Goal: Task Accomplishment & Management: Manage account settings

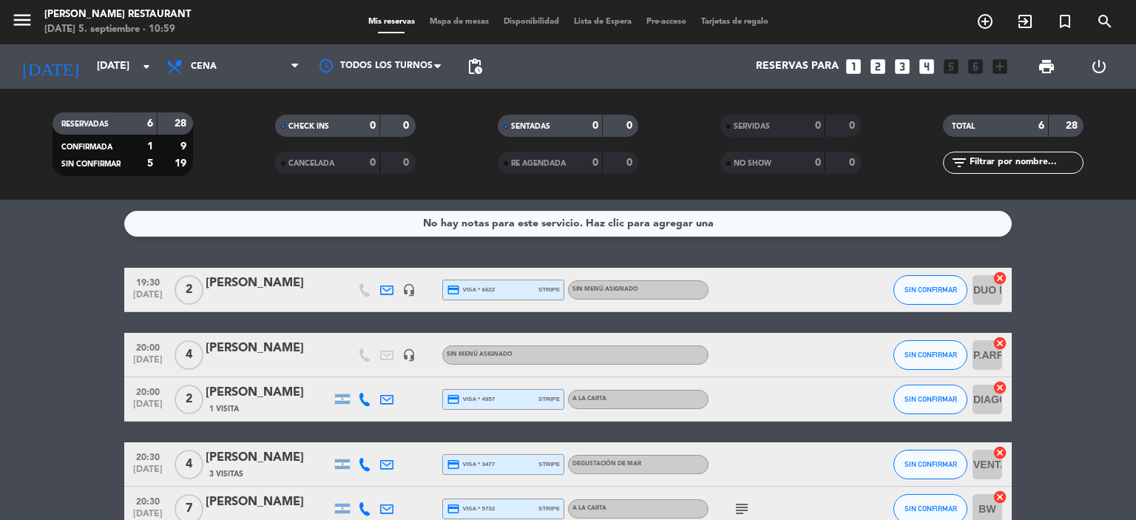
click at [390, 286] on icon at bounding box center [386, 289] width 13 height 13
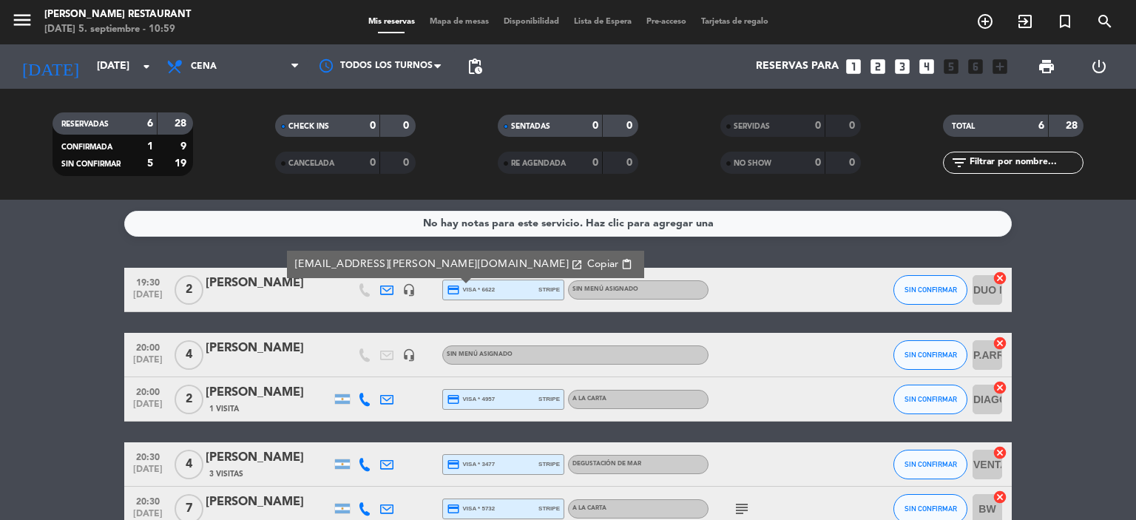
click at [12, 309] on bookings-row "19:30 [DATE] 2 aude cassan [EMAIL_ADDRESS][PERSON_NAME][DOMAIN_NAME] open_in_ne…" at bounding box center [568, 432] width 1136 height 328
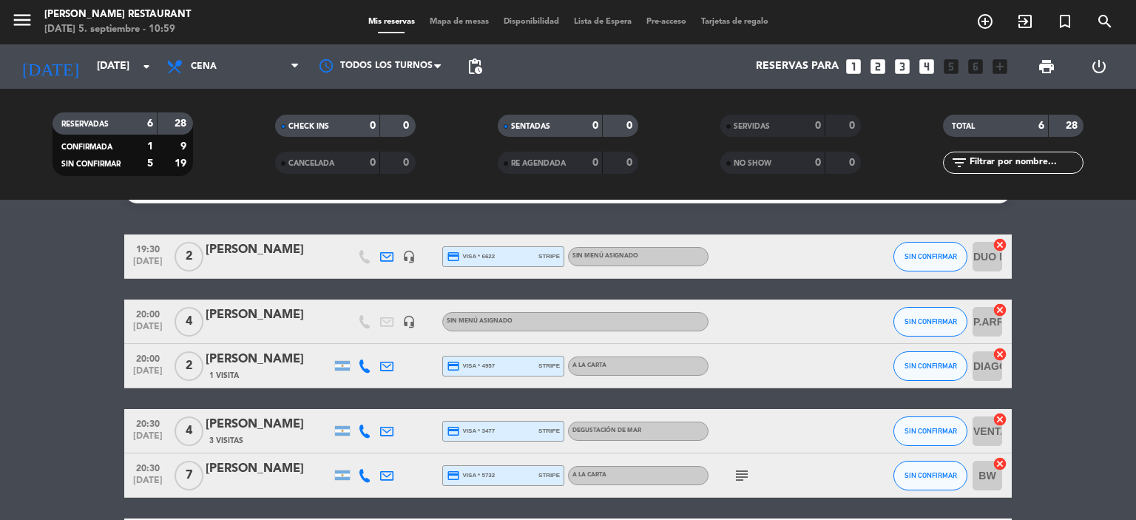
scroll to position [74, 0]
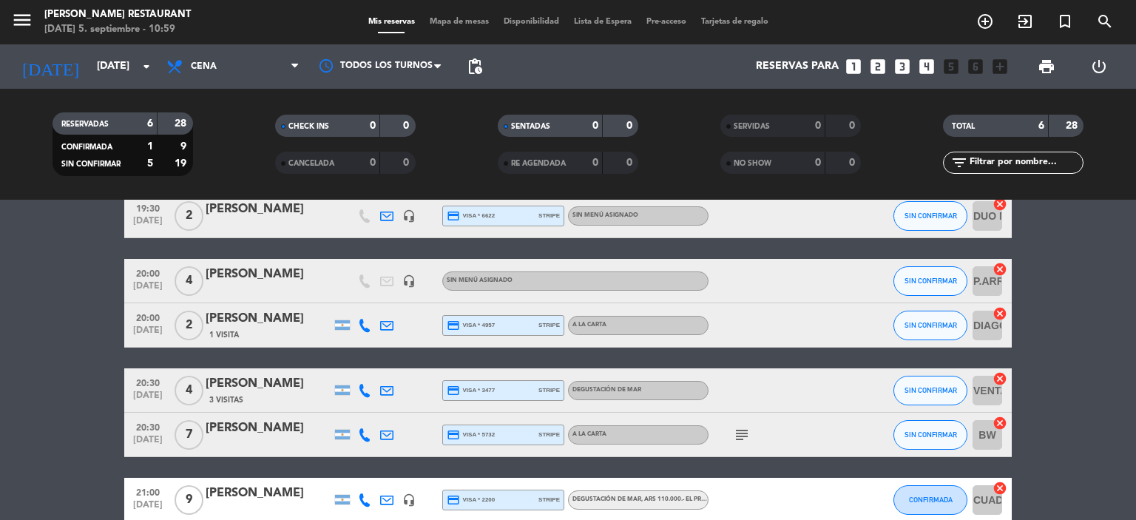
click at [384, 325] on icon at bounding box center [386, 325] width 13 height 13
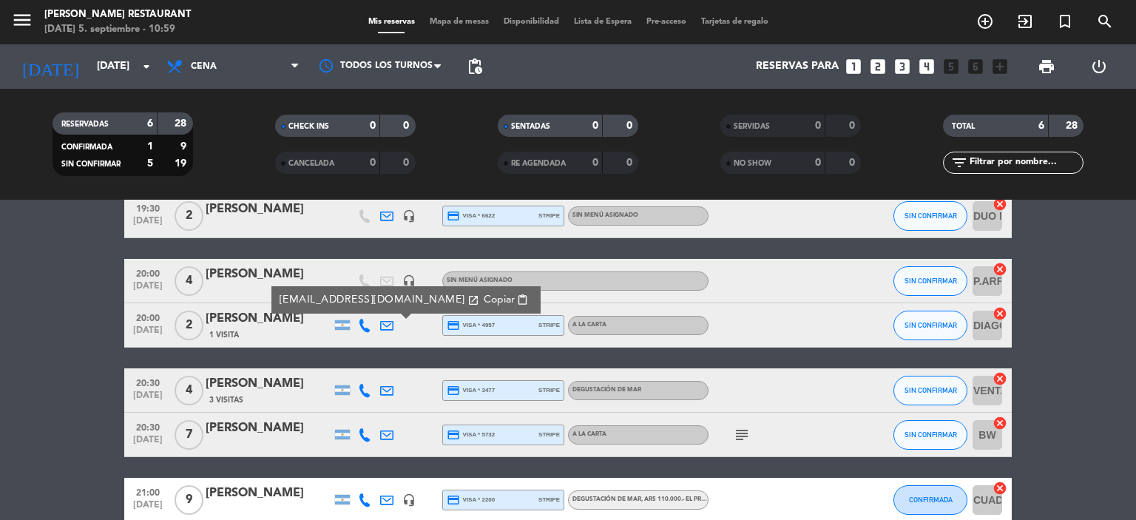
click at [0, 381] on bookings-row "19:30 [DATE] 2 [PERSON_NAME] headset_mic credit_card visa * 6622 stripe Sin men…" at bounding box center [568, 358] width 1136 height 328
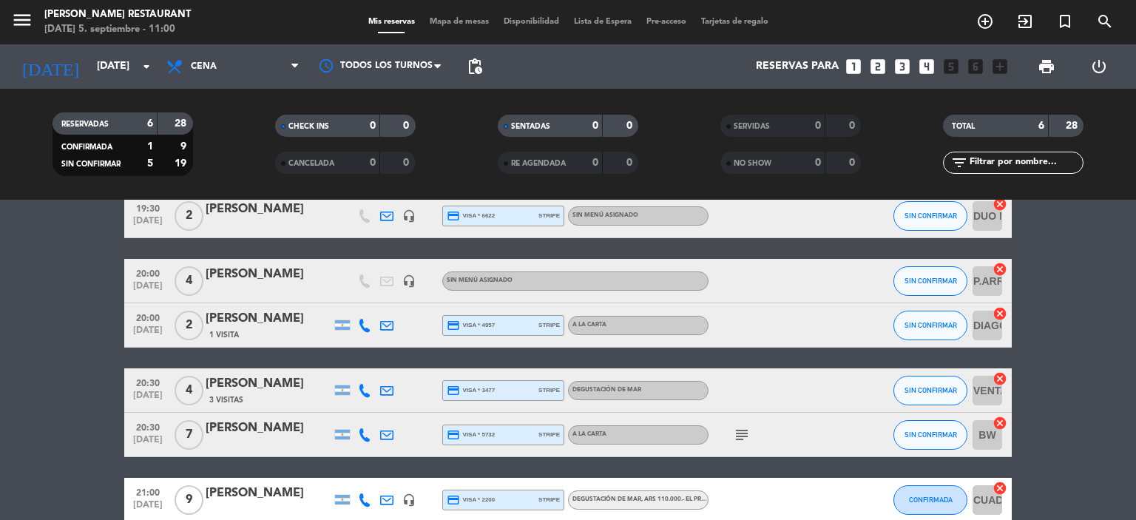
drag, startPoint x: 206, startPoint y: 313, endPoint x: 305, endPoint y: 313, distance: 99.1
click at [305, 313] on div "[PERSON_NAME]" at bounding box center [269, 318] width 126 height 19
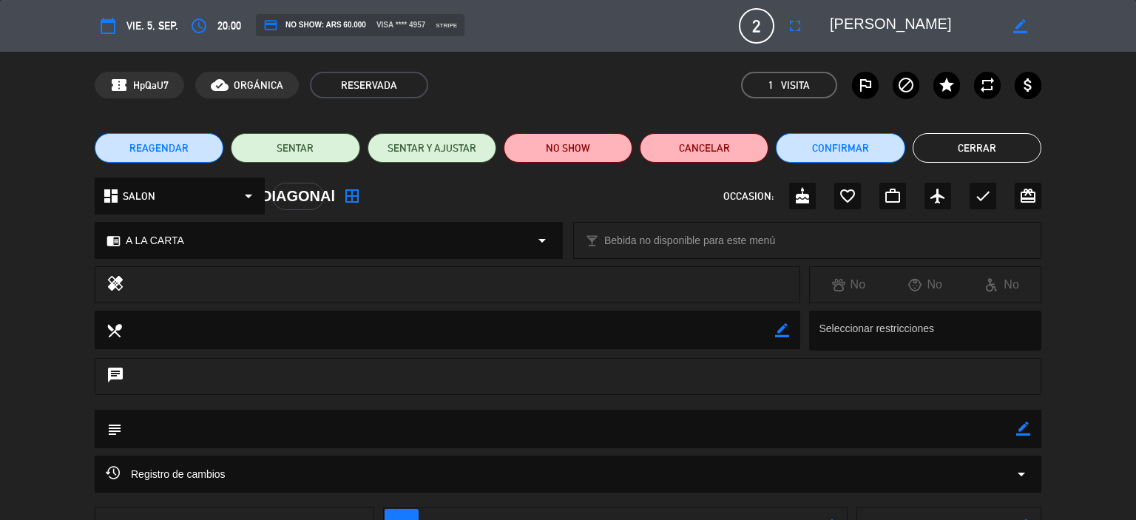
click at [979, 144] on button "Cerrar" at bounding box center [977, 148] width 129 height 30
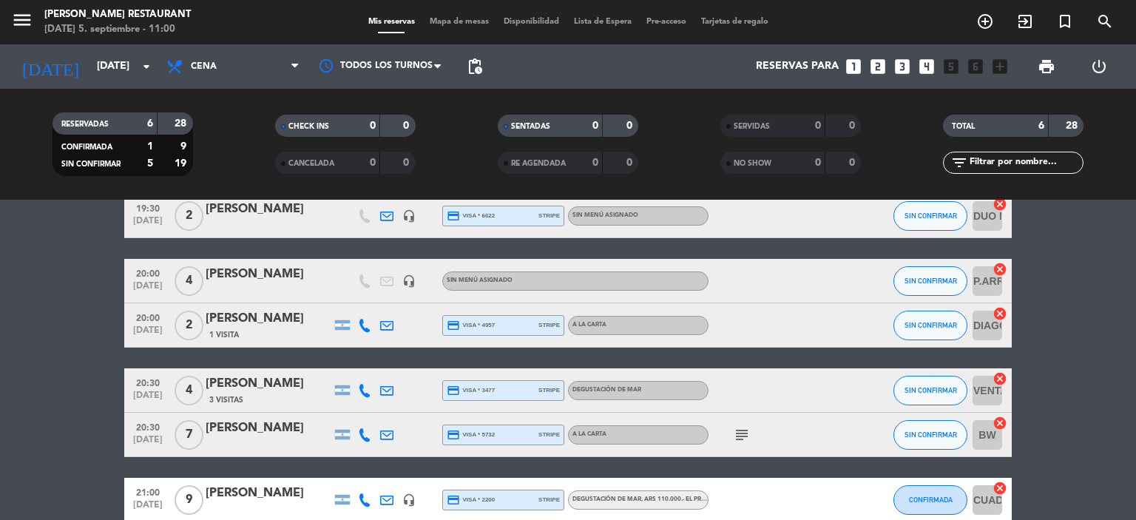
drag, startPoint x: 206, startPoint y: 316, endPoint x: 308, endPoint y: 319, distance: 102.1
click at [308, 319] on div "[PERSON_NAME]" at bounding box center [269, 318] width 126 height 19
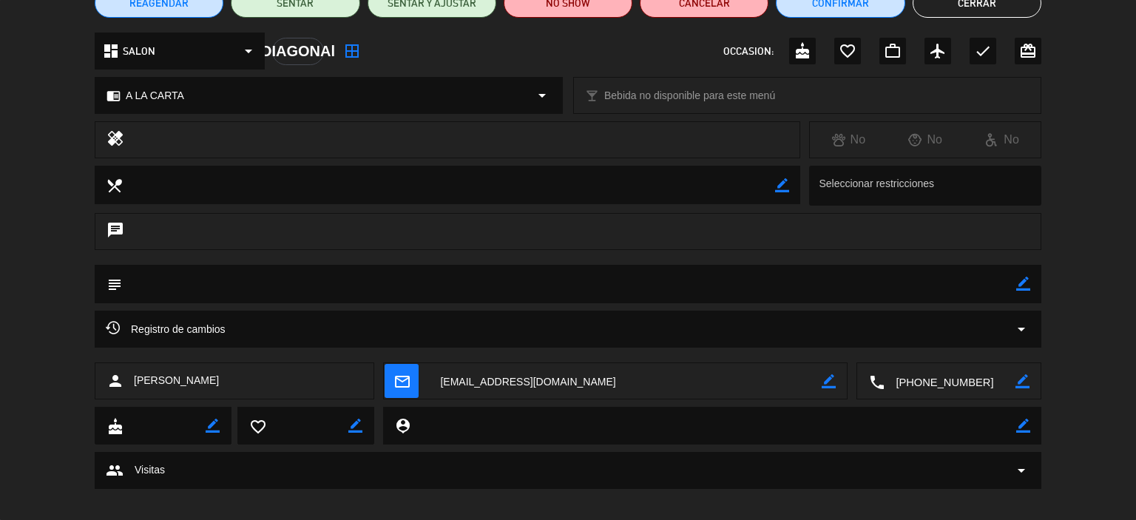
scroll to position [158, 0]
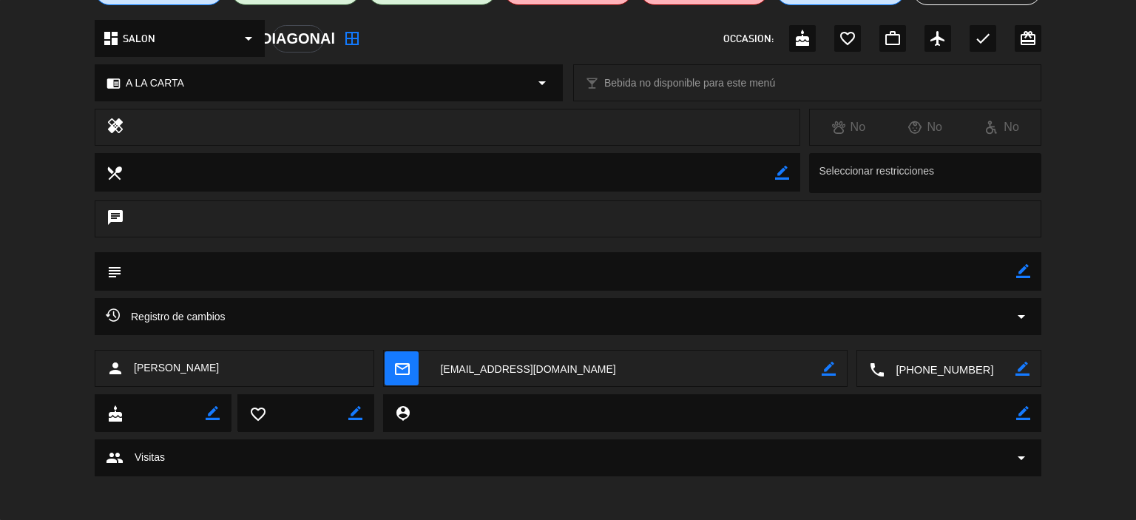
drag, startPoint x: 129, startPoint y: 364, endPoint x: 220, endPoint y: 363, distance: 91.0
click at [220, 363] on div "person [PERSON_NAME]" at bounding box center [235, 368] width 280 height 37
copy span "[PERSON_NAME]"
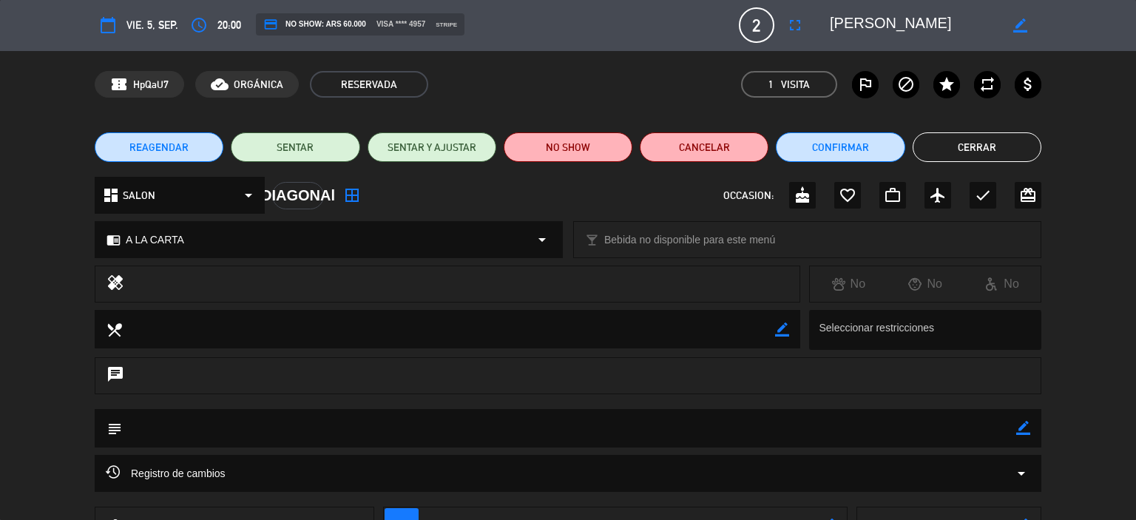
scroll to position [0, 0]
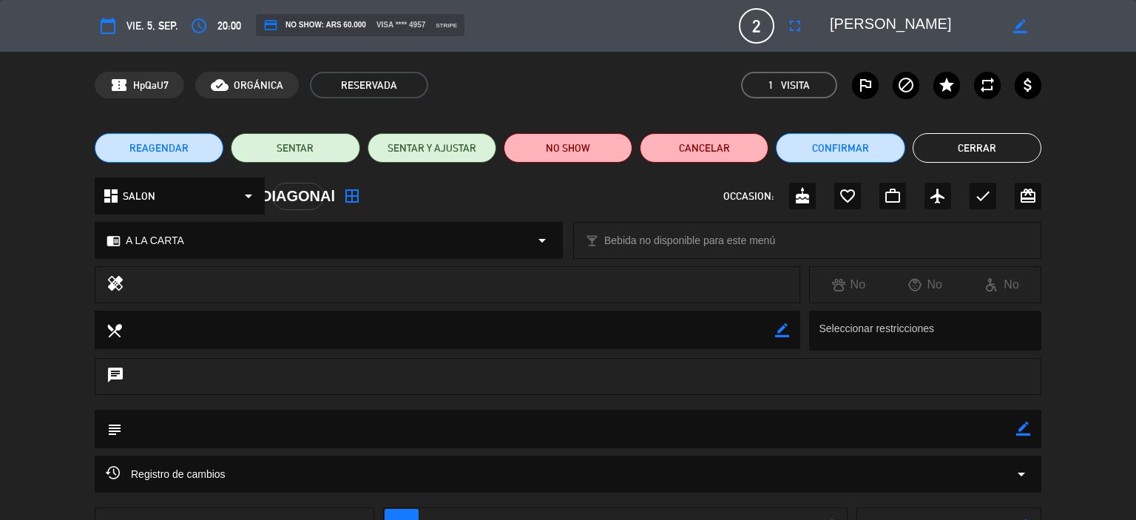
click at [965, 142] on button "Cerrar" at bounding box center [977, 148] width 129 height 30
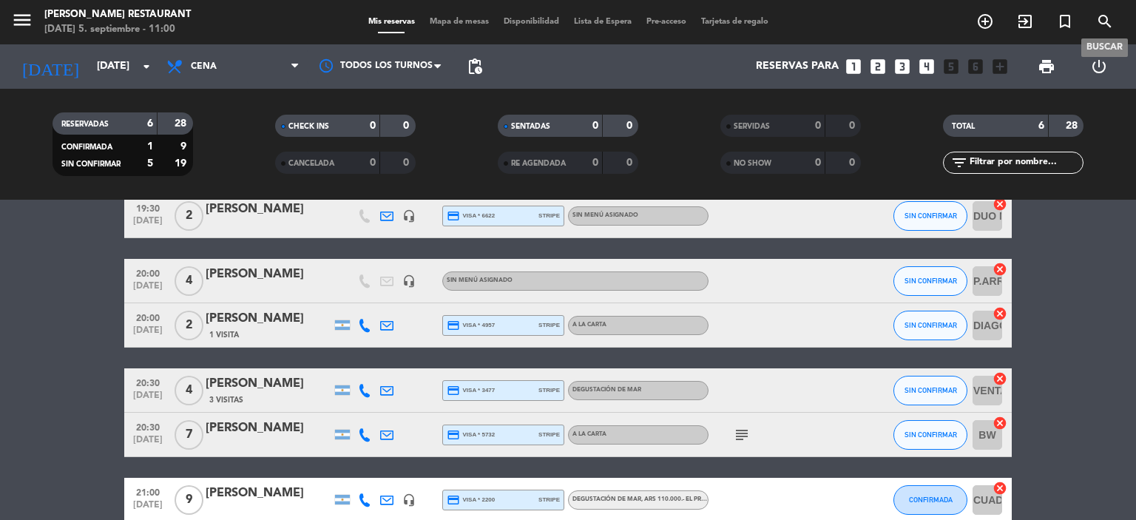
click at [1109, 20] on icon "search" at bounding box center [1105, 22] width 18 height 18
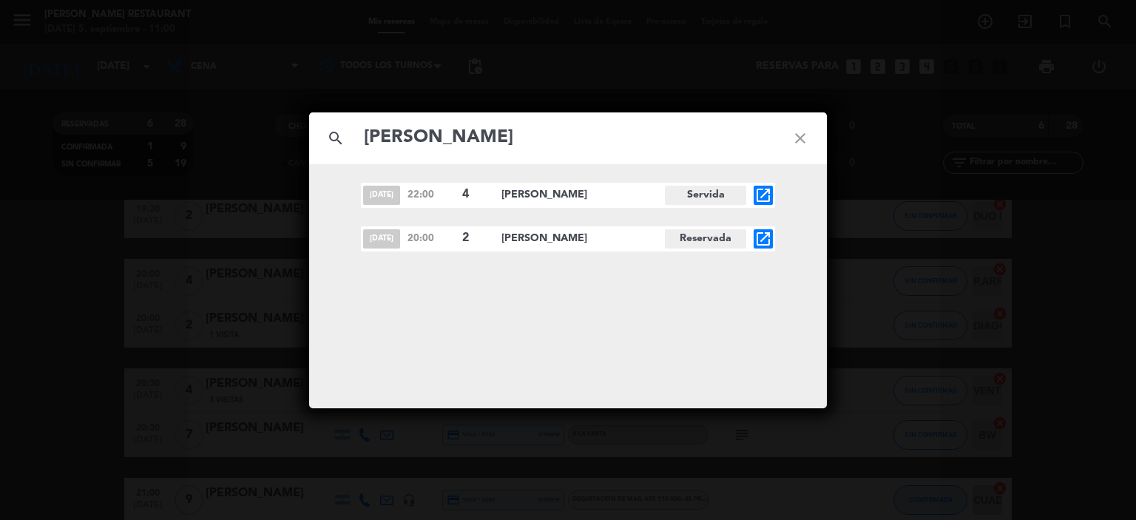
type input "[PERSON_NAME]"
click at [760, 194] on icon "open_in_new" at bounding box center [763, 195] width 18 height 18
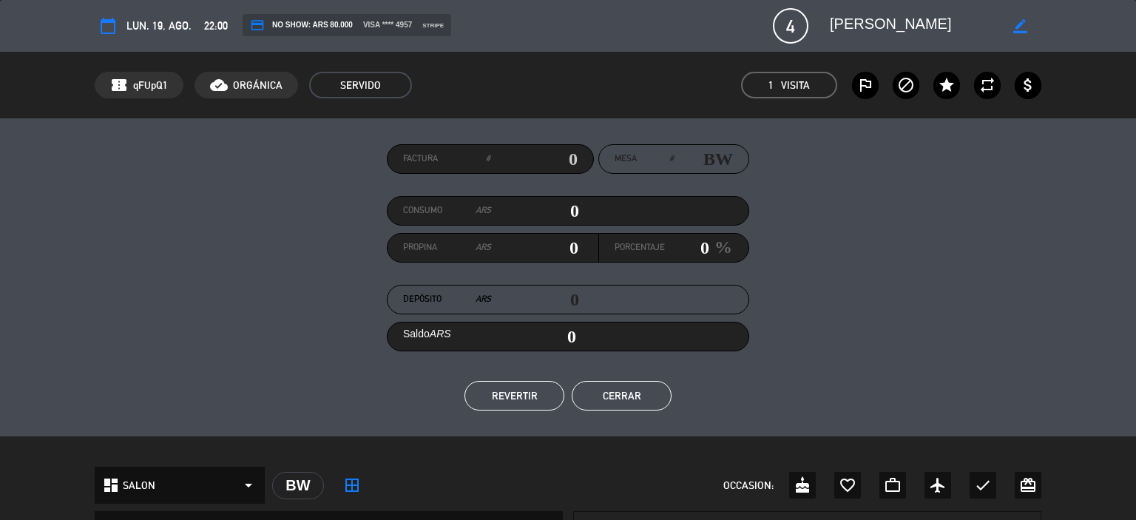
click at [266, 236] on div "Factura # Mesa # BW Consumo ARS 0 Propina ARS 0 Porcentaje 0 % Depósito ARS 0 S…" at bounding box center [568, 277] width 947 height 266
click at [634, 395] on button "Cerrar" at bounding box center [622, 396] width 100 height 30
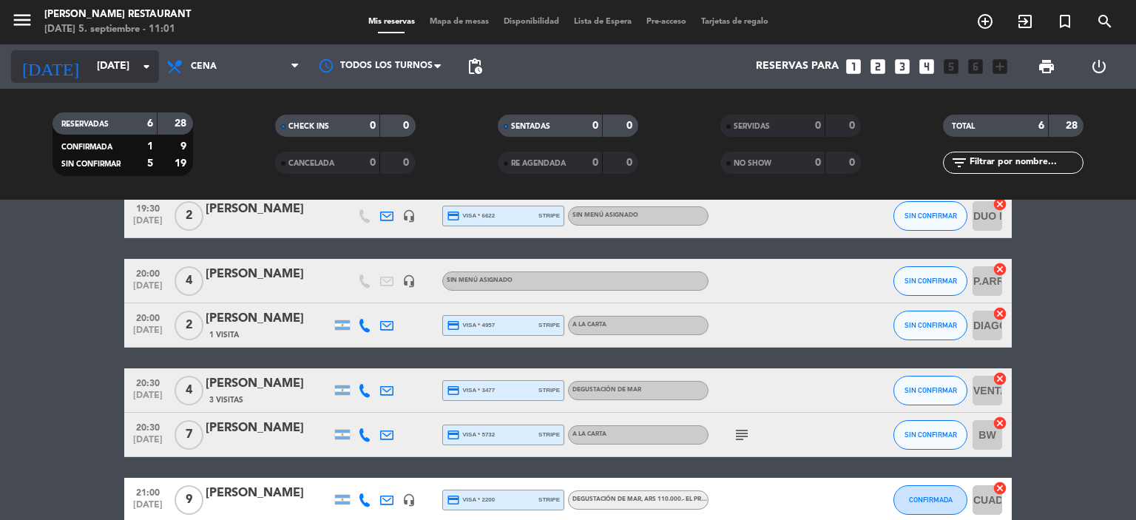
click at [89, 68] on input "[DATE]" at bounding box center [159, 66] width 141 height 27
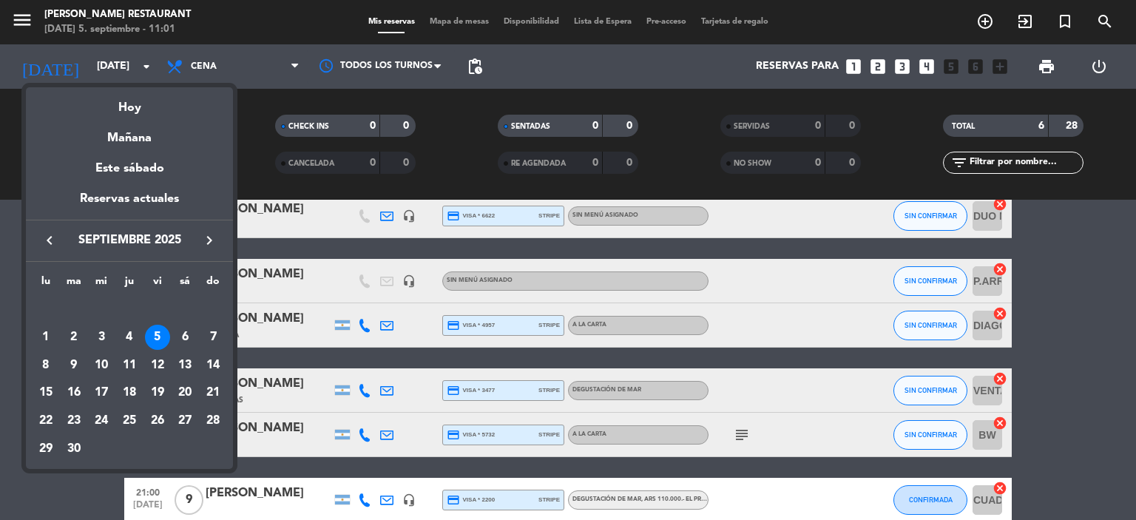
click at [50, 242] on icon "keyboard_arrow_left" at bounding box center [50, 241] width 18 height 18
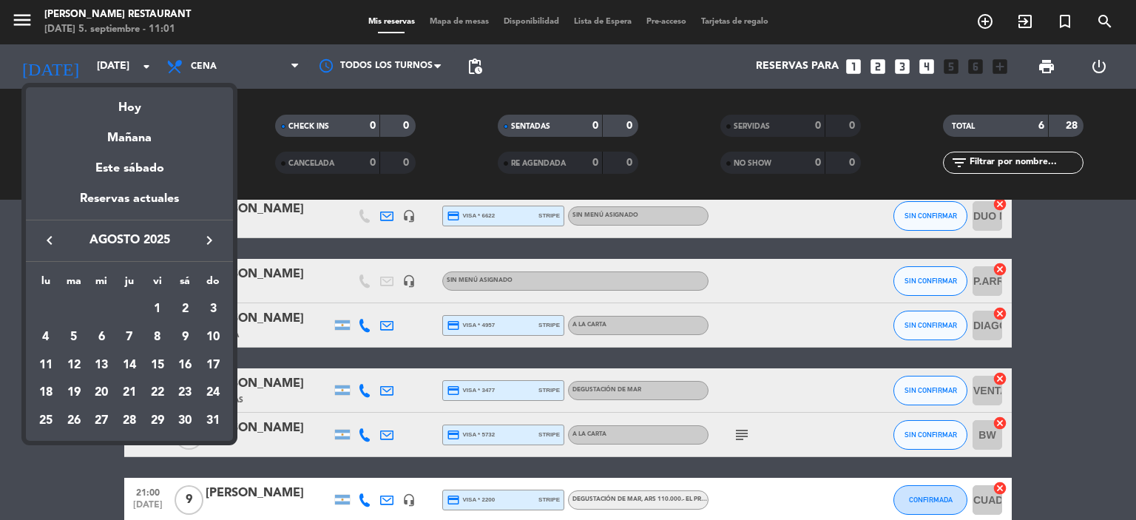
click at [50, 242] on icon "keyboard_arrow_left" at bounding box center [50, 241] width 18 height 18
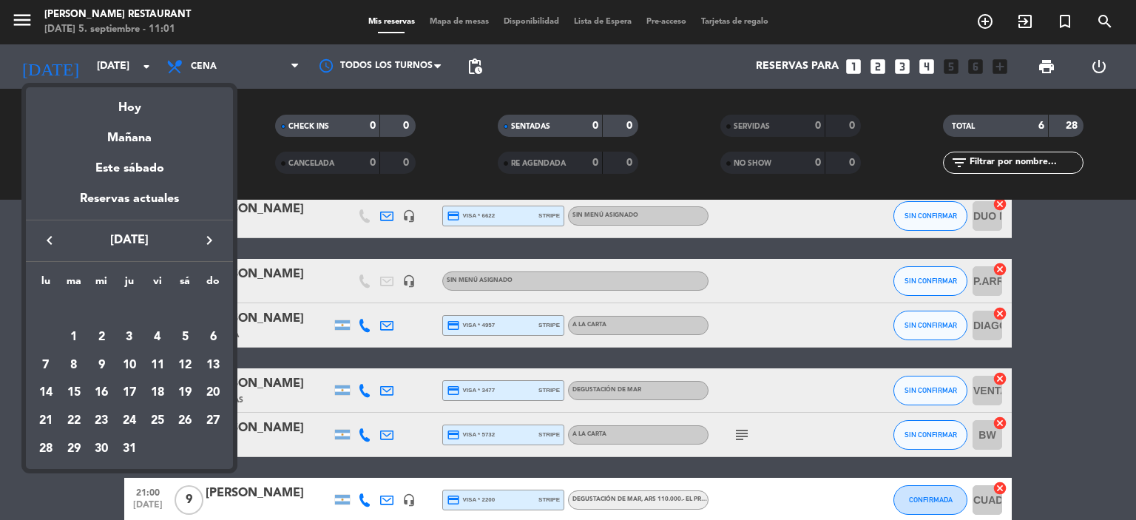
click at [50, 242] on icon "keyboard_arrow_left" at bounding box center [50, 241] width 18 height 18
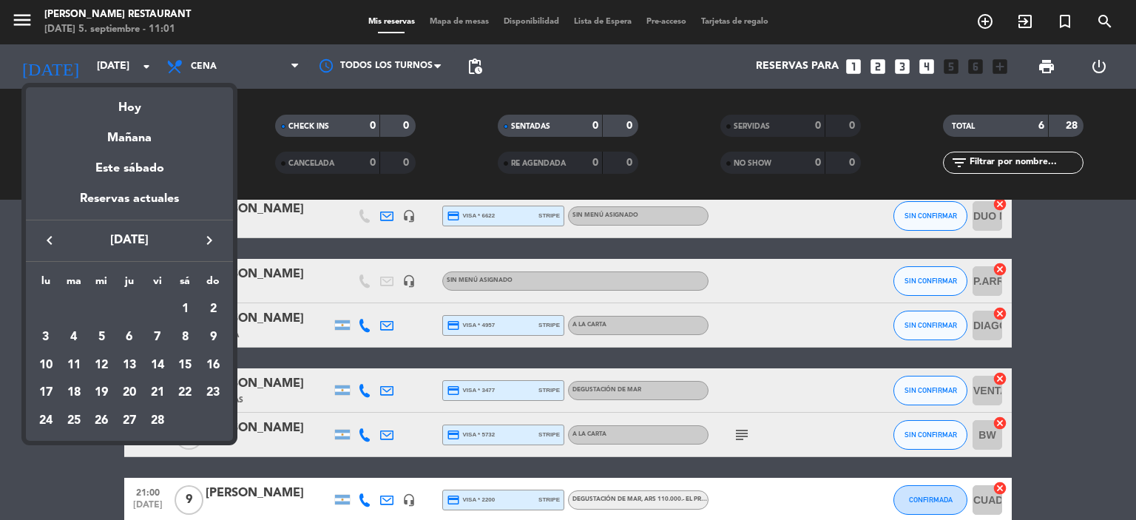
click at [50, 242] on icon "keyboard_arrow_left" at bounding box center [50, 241] width 18 height 18
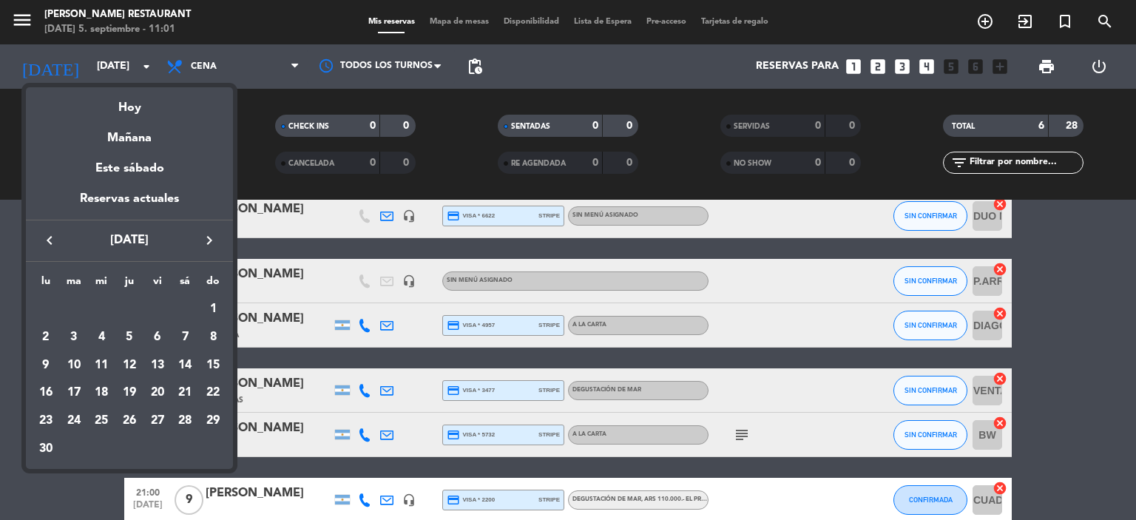
click at [50, 242] on icon "keyboard_arrow_left" at bounding box center [50, 241] width 18 height 18
click at [50, 390] on div "19" at bounding box center [45, 392] width 25 height 25
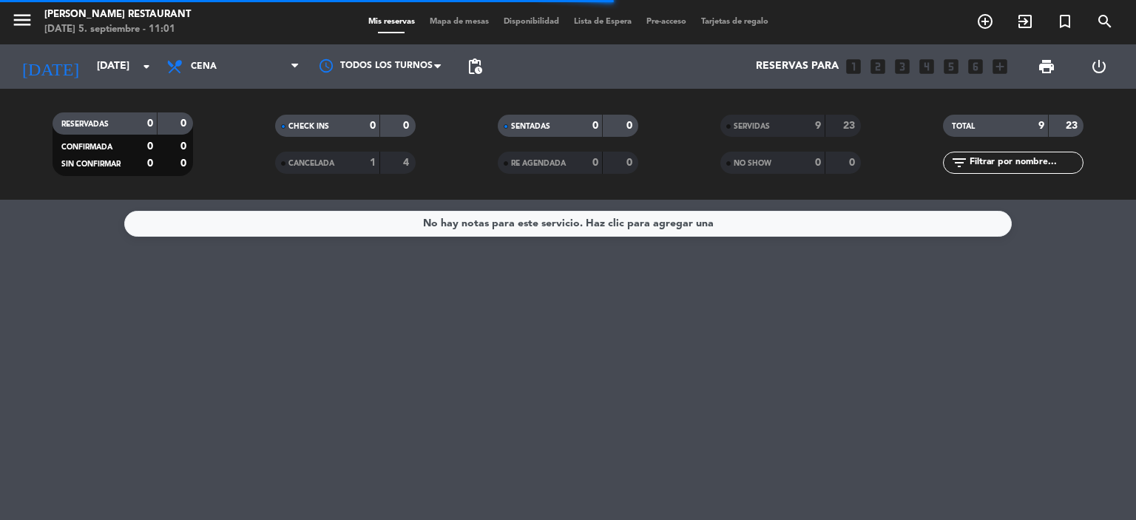
click at [770, 128] on span "SERVIDAS" at bounding box center [752, 126] width 36 height 7
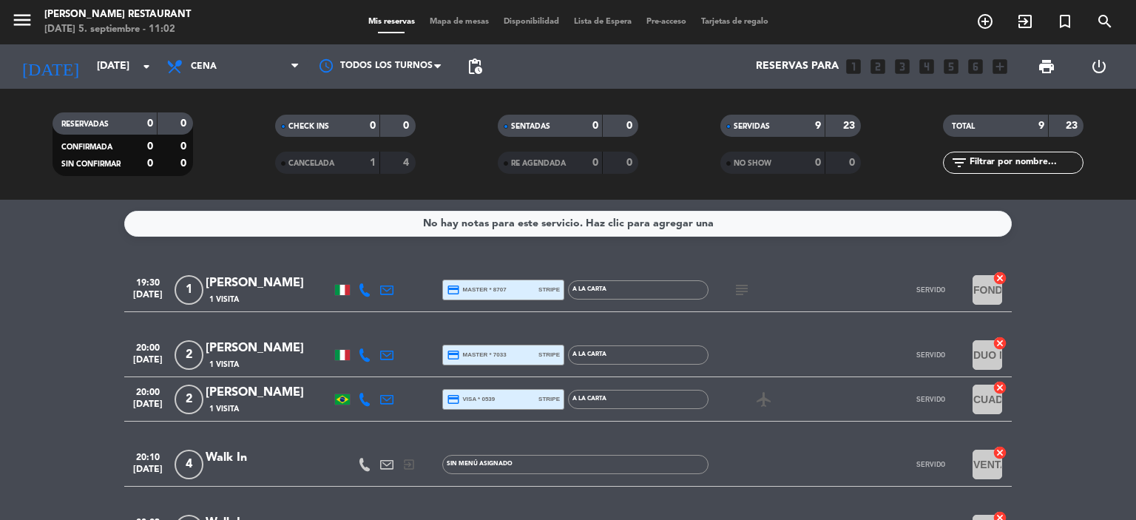
click at [767, 129] on span "SERVIDAS" at bounding box center [752, 126] width 36 height 7
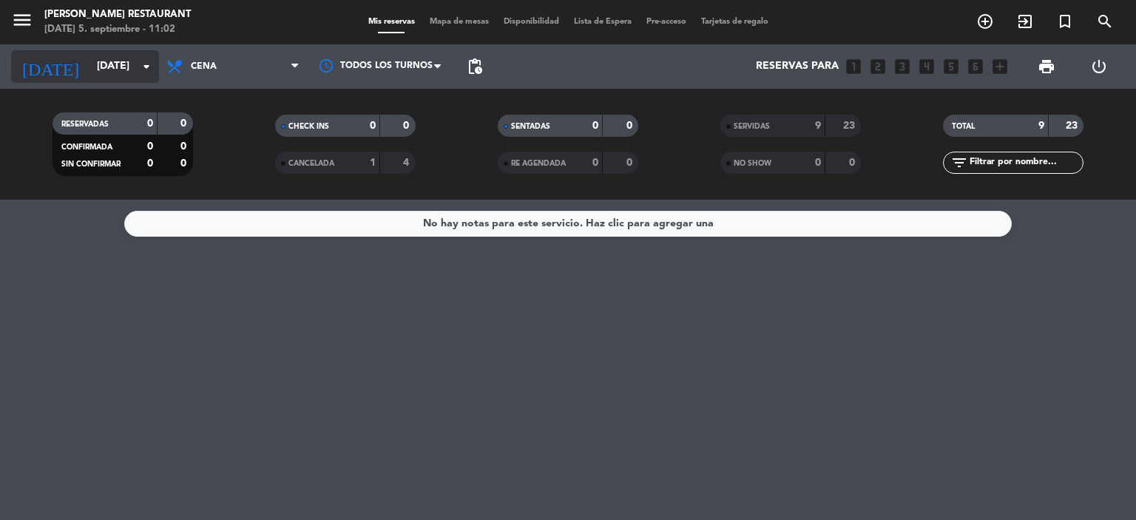
click at [98, 61] on input "[DATE]" at bounding box center [159, 66] width 141 height 27
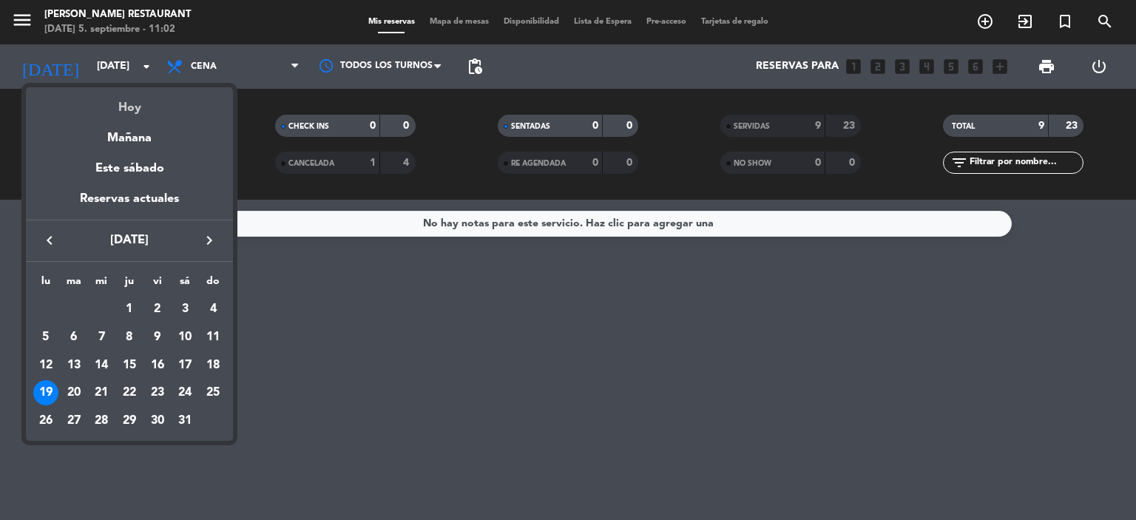
click at [132, 106] on div "Hoy" at bounding box center [129, 102] width 207 height 30
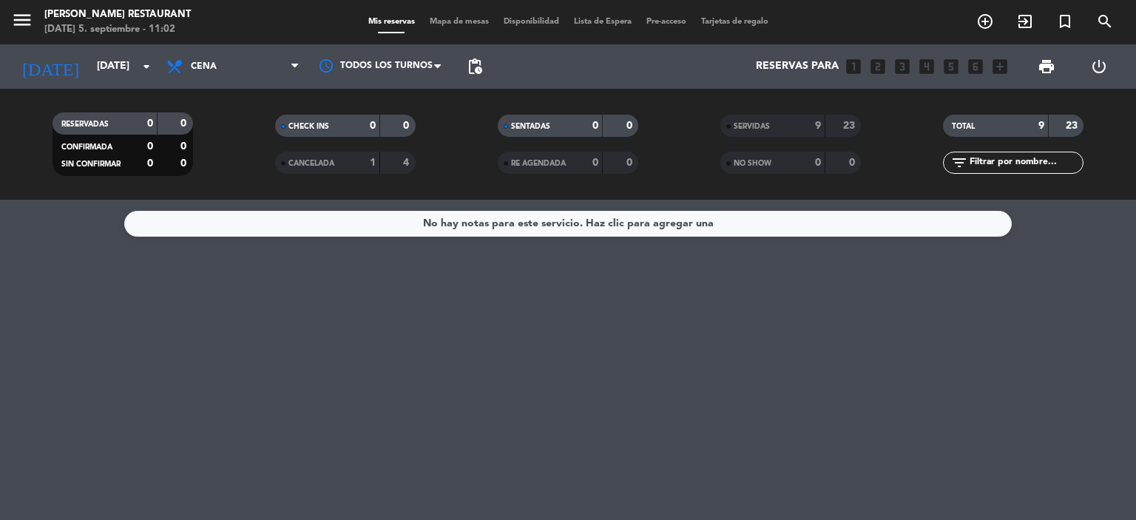
type input "[DATE]"
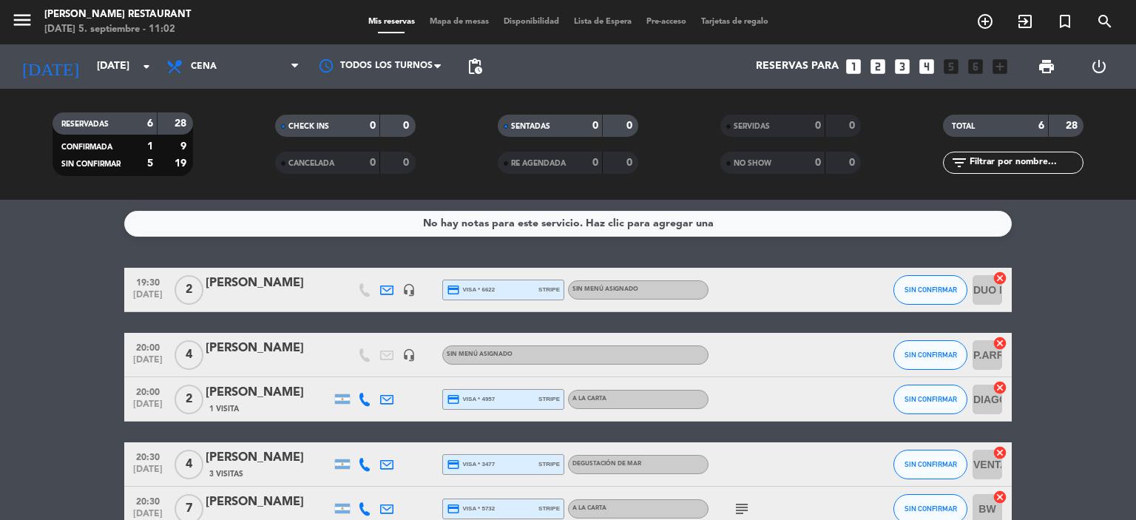
scroll to position [74, 0]
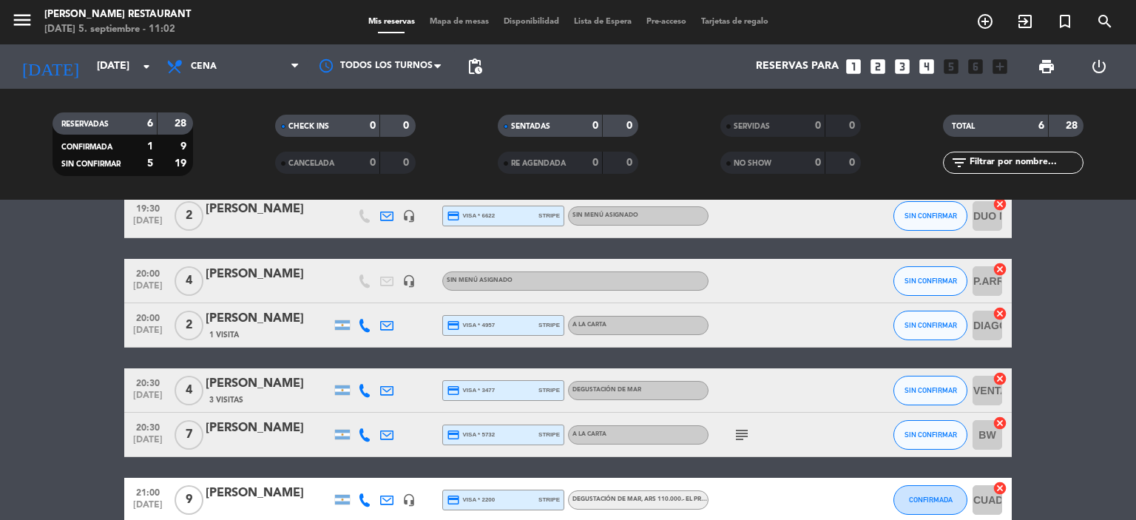
click at [469, 24] on span "Mapa de mesas" at bounding box center [459, 22] width 74 height 8
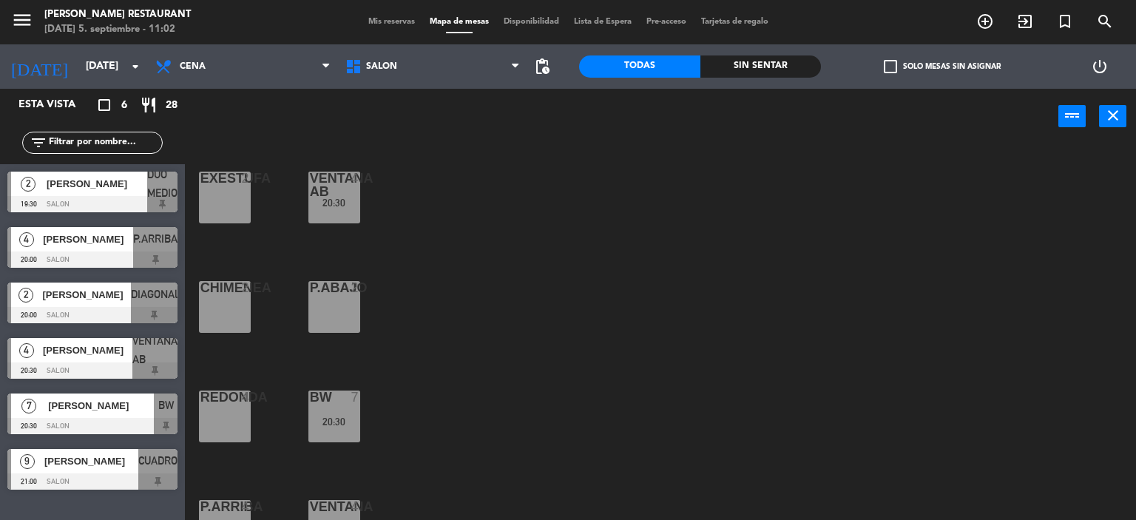
click at [385, 21] on span "Mis reservas" at bounding box center [391, 22] width 61 height 8
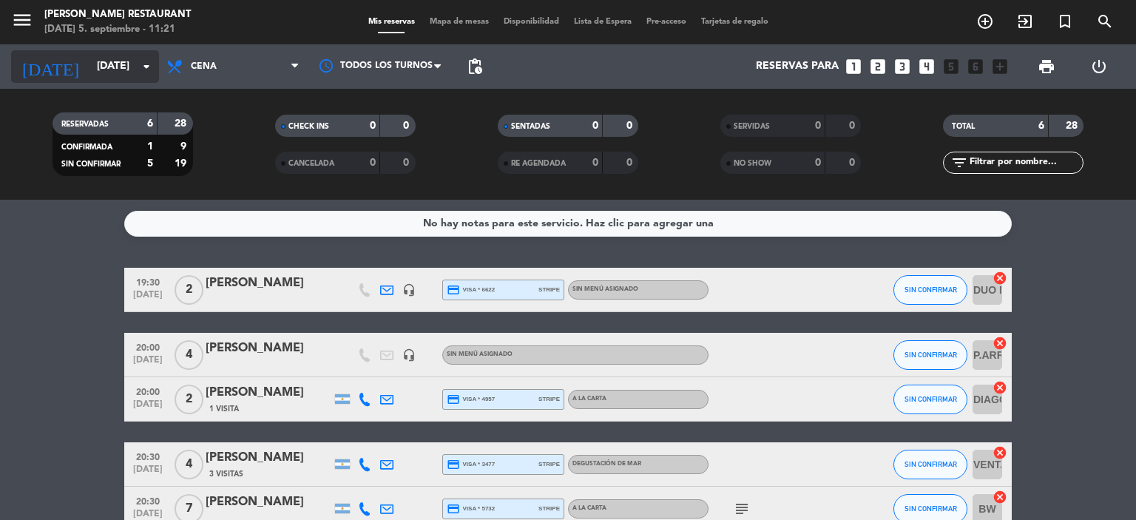
click at [98, 72] on input "[DATE]" at bounding box center [159, 66] width 141 height 27
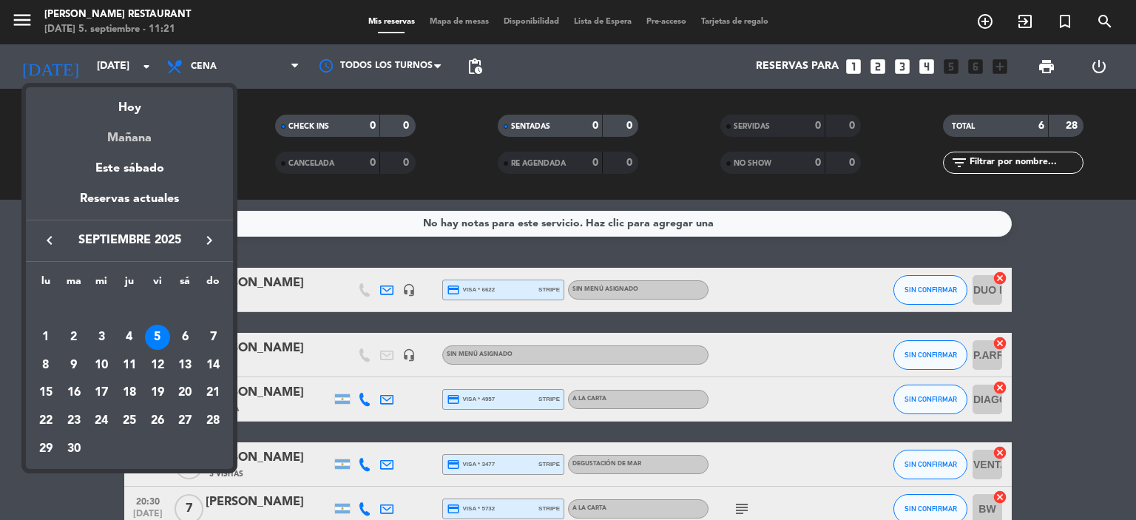
click at [118, 135] on div "Mañana" at bounding box center [129, 133] width 207 height 30
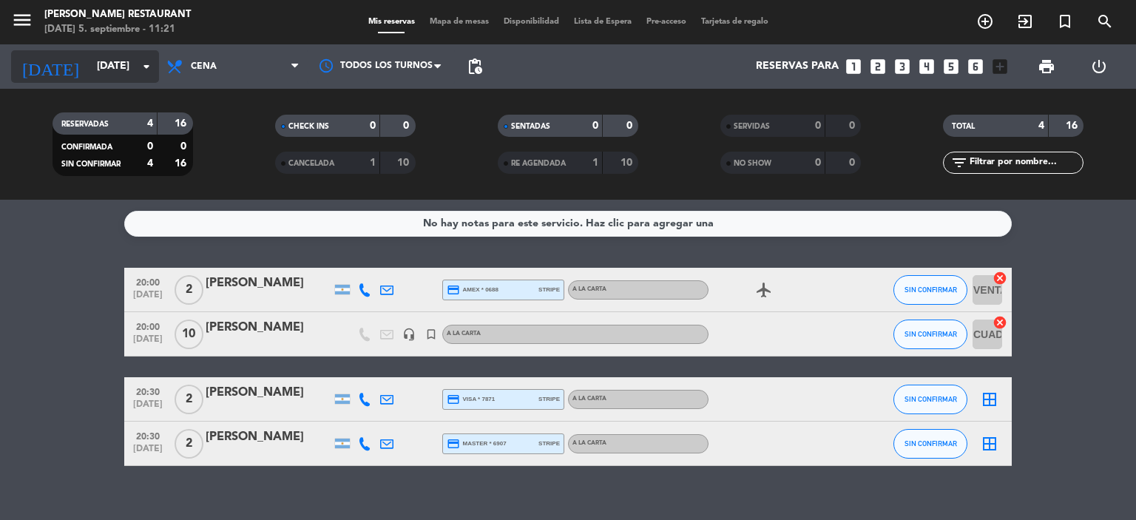
click at [89, 64] on input "[DATE]" at bounding box center [159, 66] width 141 height 27
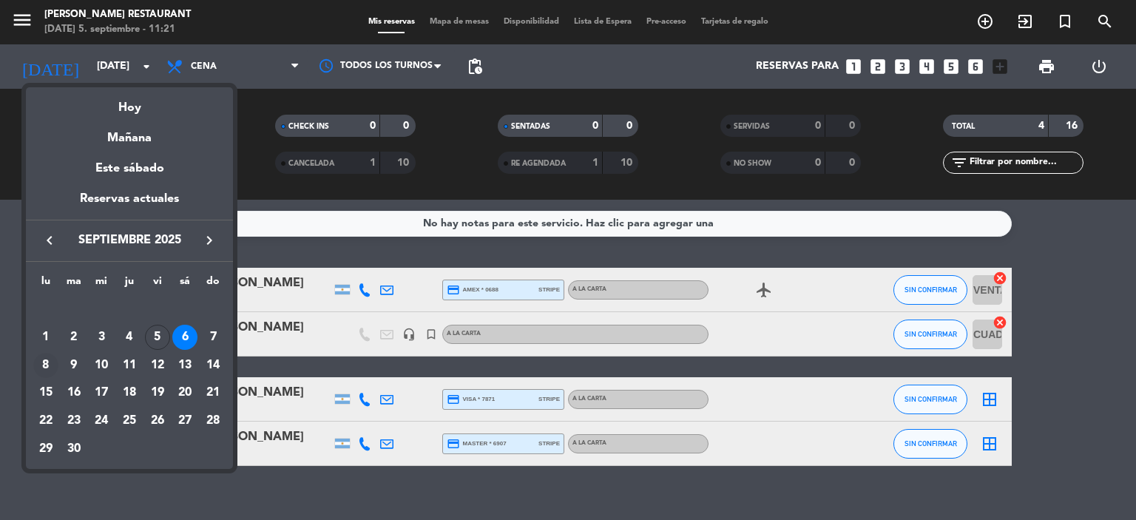
click at [43, 365] on div "8" at bounding box center [45, 365] width 25 height 25
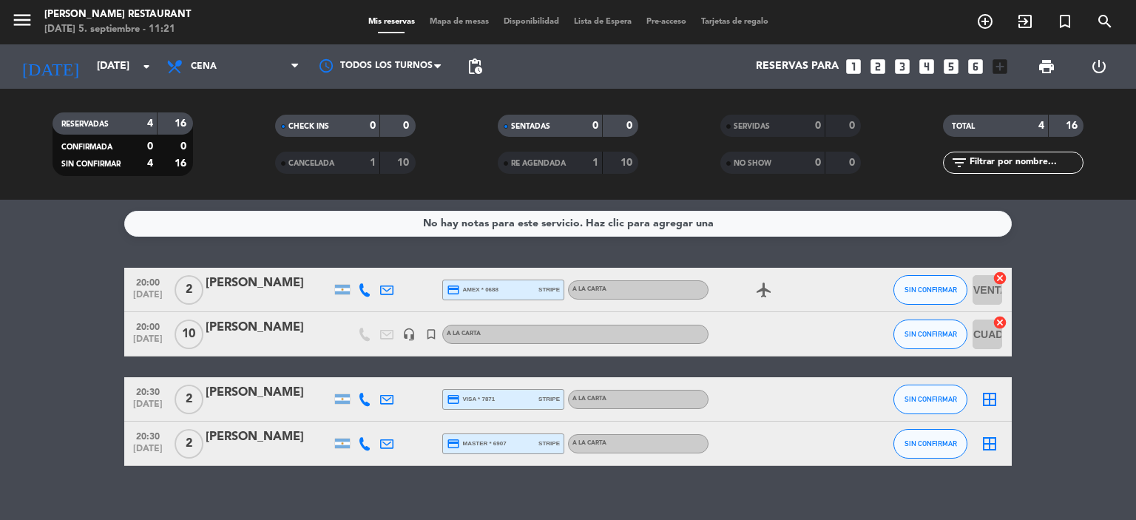
type input "[DATE]"
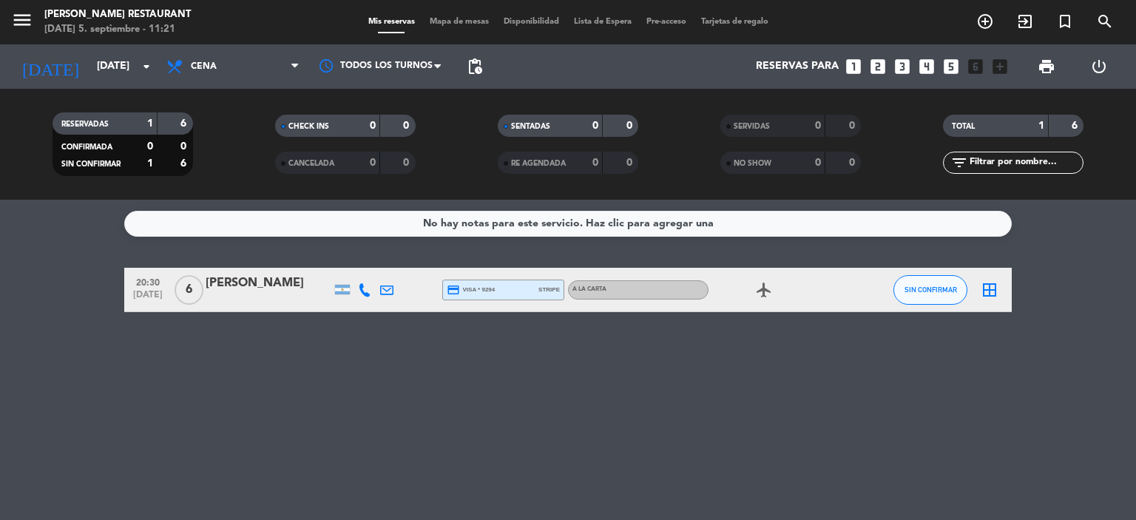
click at [365, 289] on icon at bounding box center [364, 289] width 13 height 13
click at [76, 294] on bookings-row "20:30 [DATE] 6 [PERSON_NAME] [PHONE_NUMBER] Copiar content_paste | credit_card …" at bounding box center [568, 290] width 1136 height 44
click at [990, 292] on icon "border_all" at bounding box center [990, 290] width 18 height 18
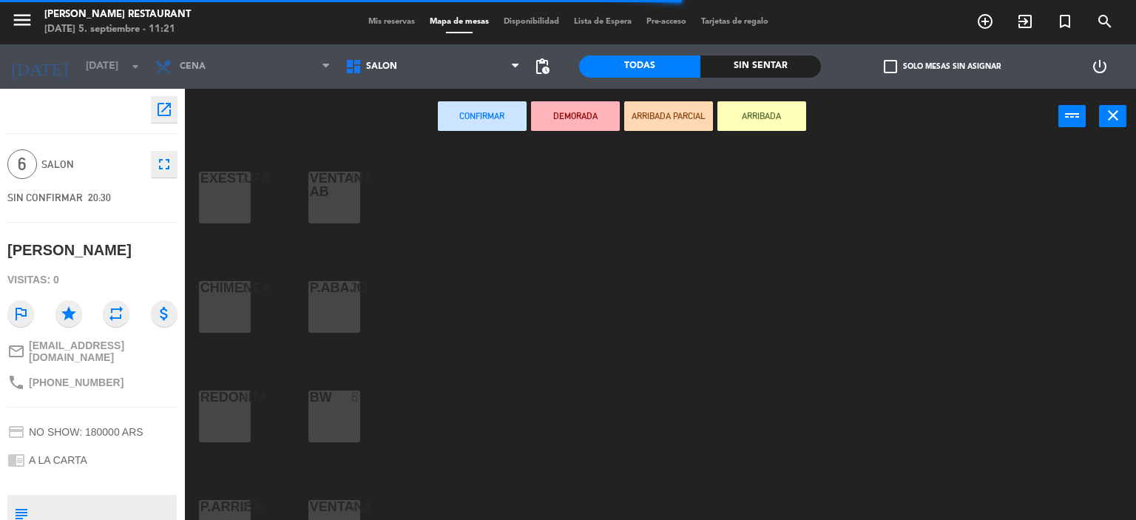
click at [354, 419] on div "BW 8" at bounding box center [334, 417] width 52 height 52
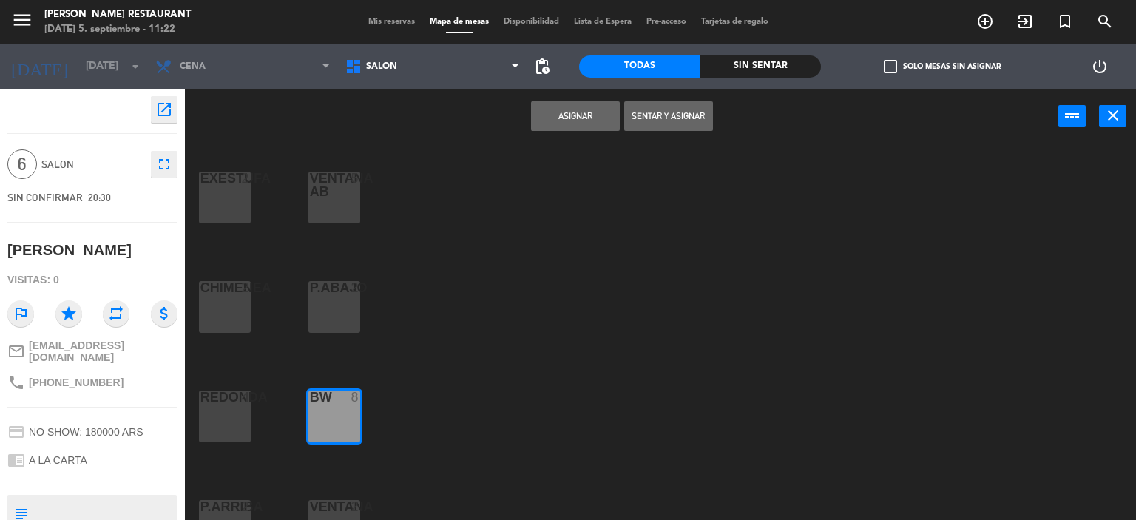
click at [566, 119] on button "Asignar" at bounding box center [575, 116] width 89 height 30
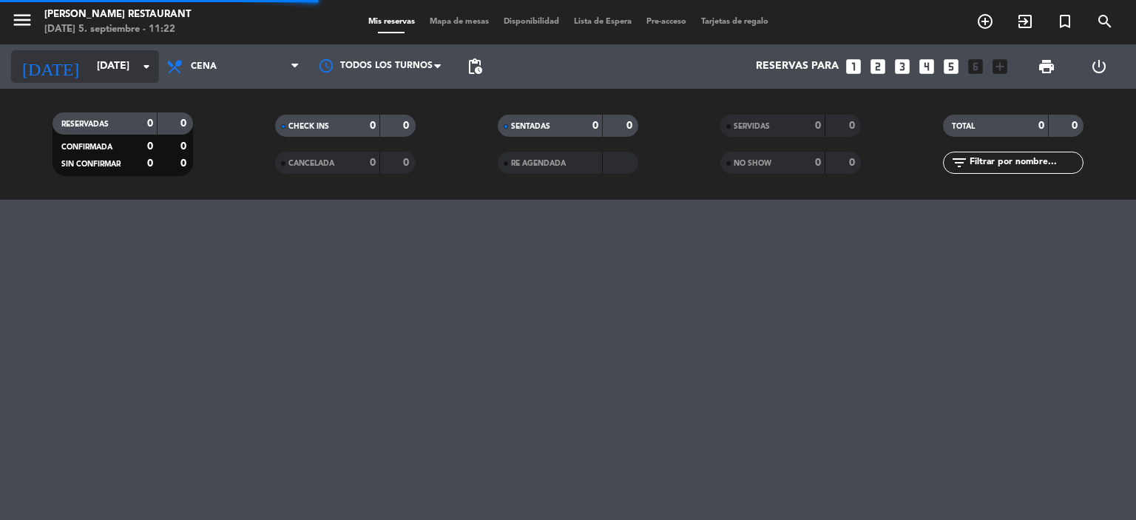
click at [89, 70] on input "[DATE]" at bounding box center [159, 66] width 141 height 27
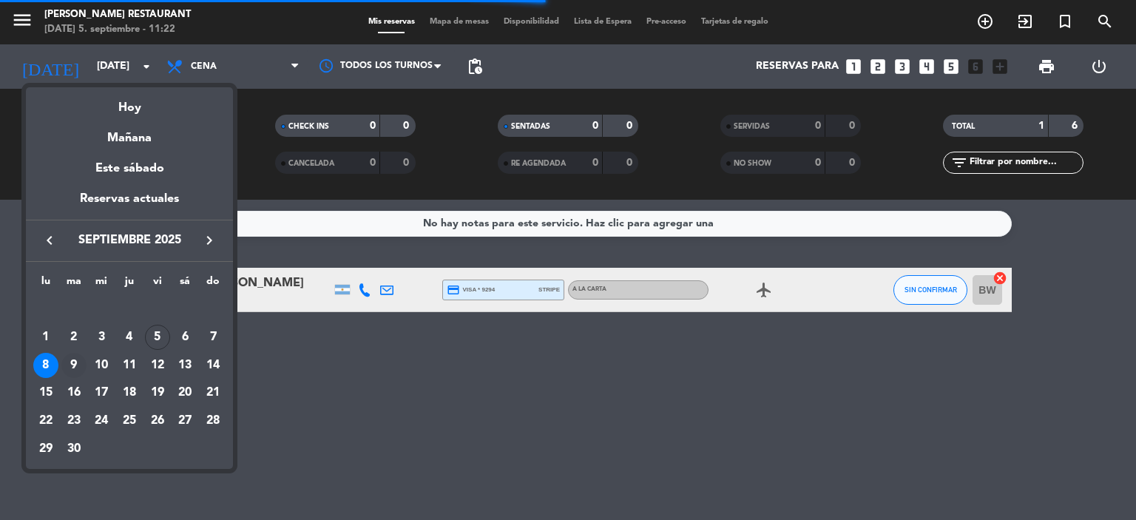
click at [74, 360] on div "9" at bounding box center [73, 365] width 25 height 25
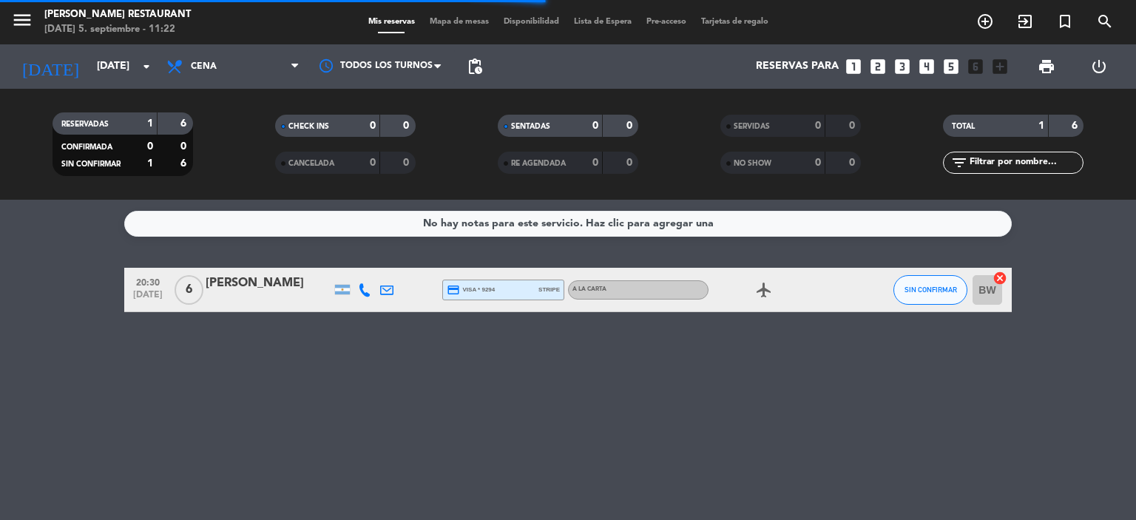
type input "[DATE]"
click at [992, 291] on icon "border_all" at bounding box center [990, 290] width 18 height 18
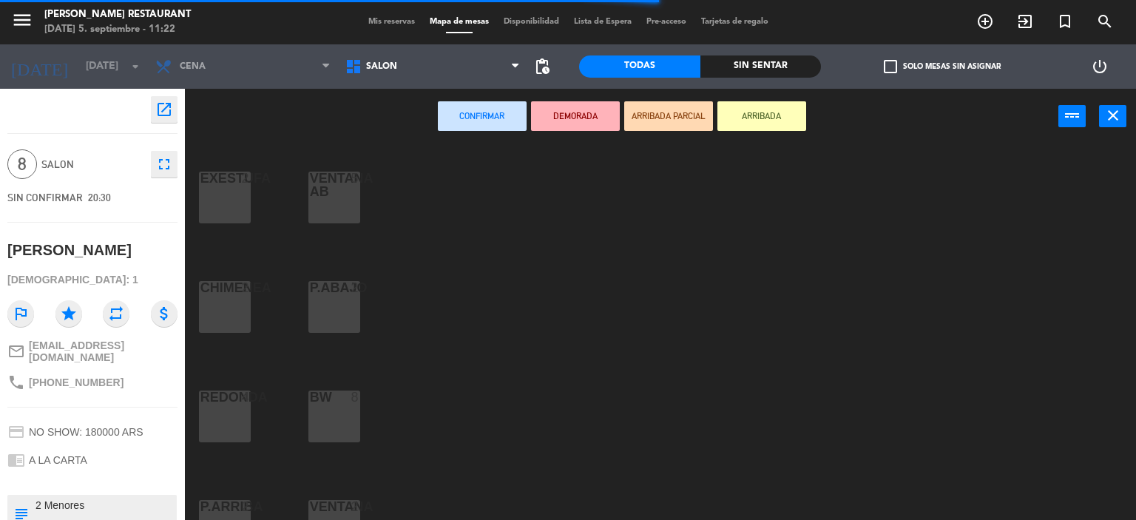
click at [335, 399] on div at bounding box center [334, 397] width 24 height 13
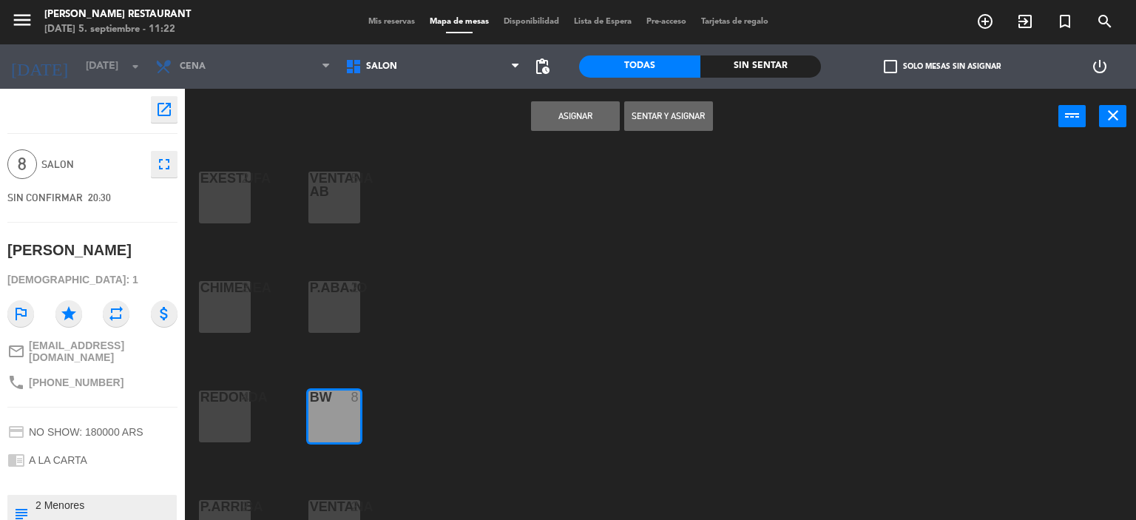
click at [578, 115] on button "Asignar" at bounding box center [575, 116] width 89 height 30
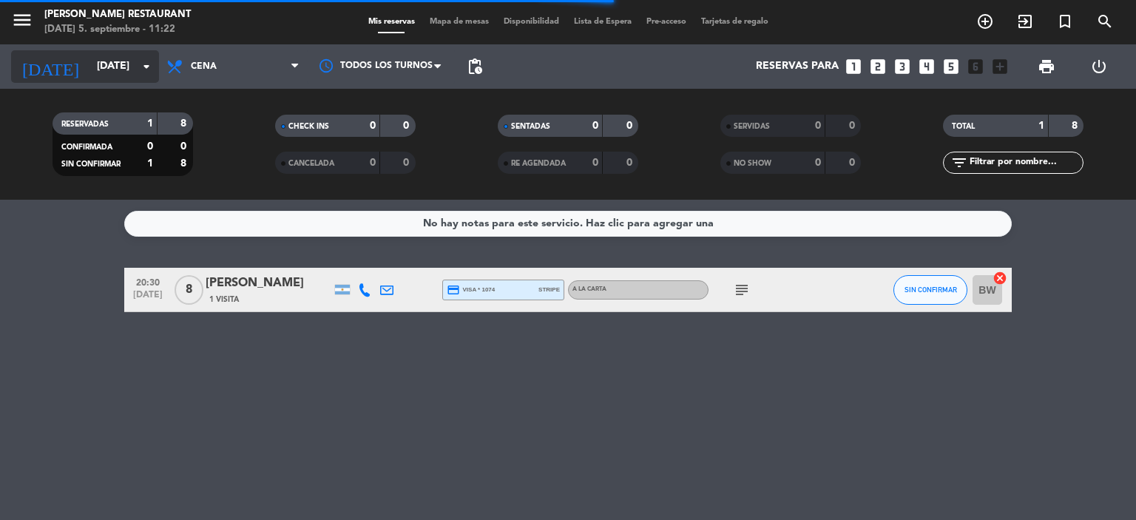
click at [97, 69] on input "[DATE]" at bounding box center [159, 66] width 141 height 27
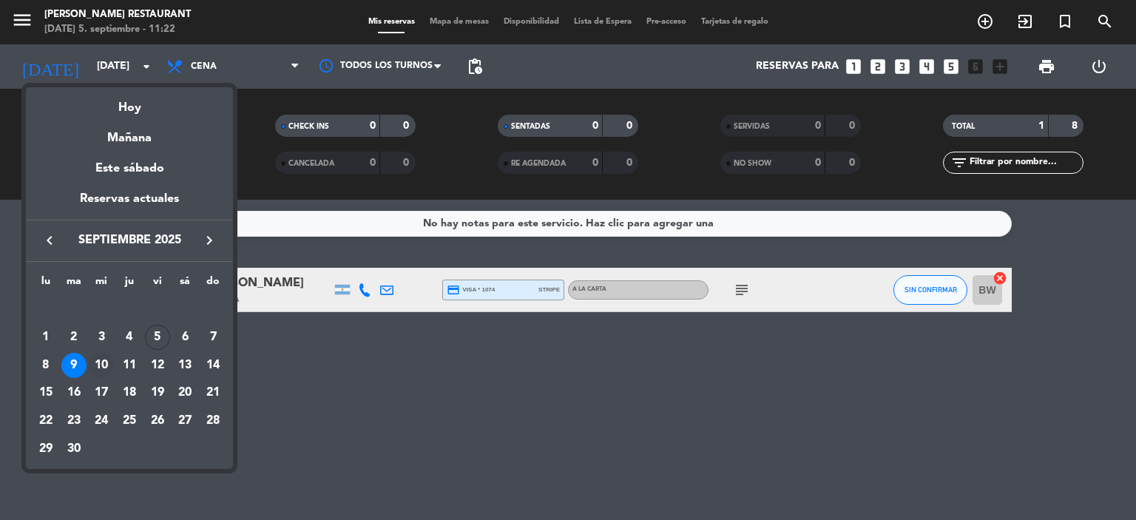
click at [99, 362] on div "10" at bounding box center [101, 365] width 25 height 25
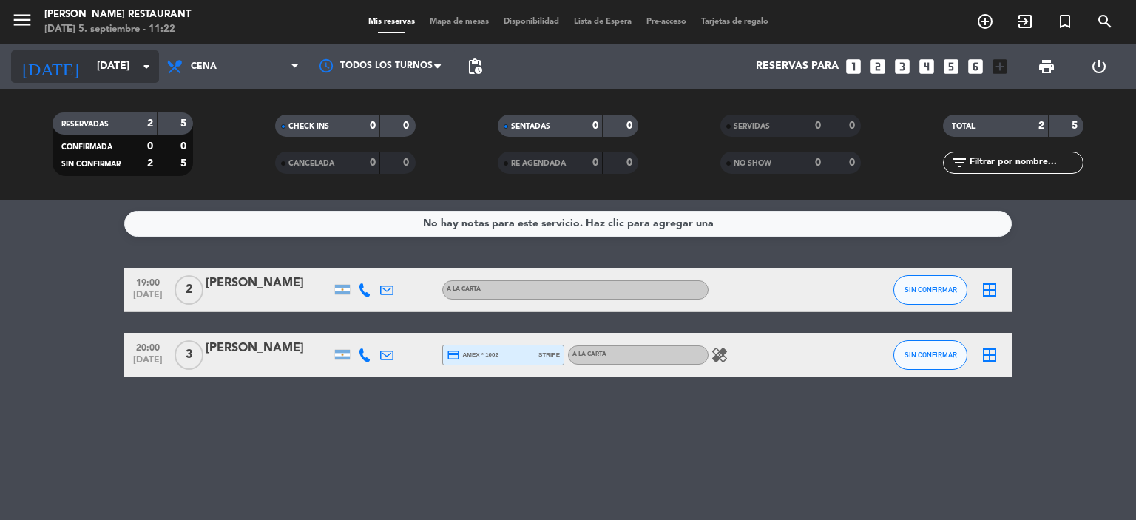
click at [92, 69] on input "[DATE]" at bounding box center [159, 66] width 141 height 27
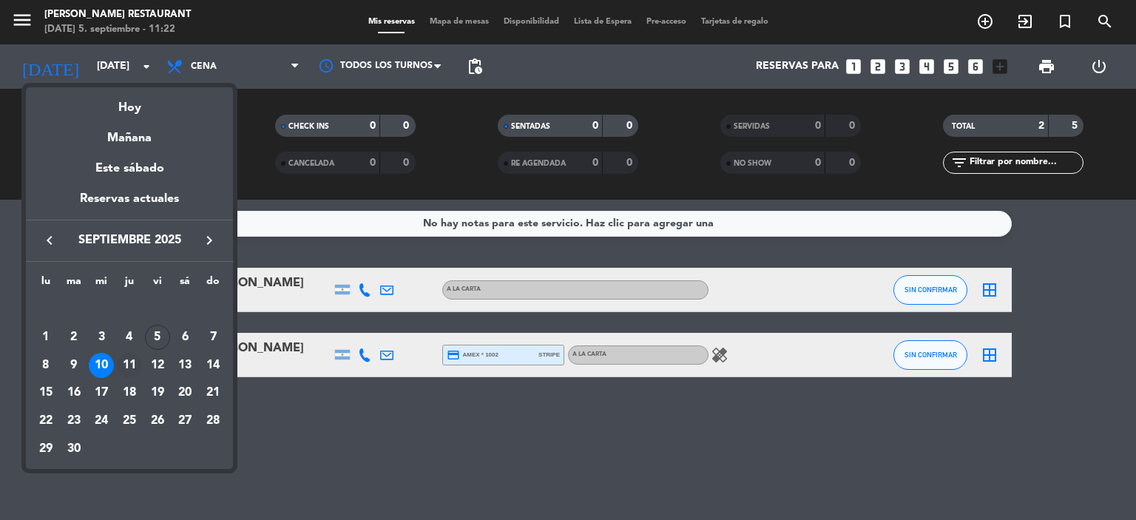
click at [125, 364] on div "11" at bounding box center [129, 365] width 25 height 25
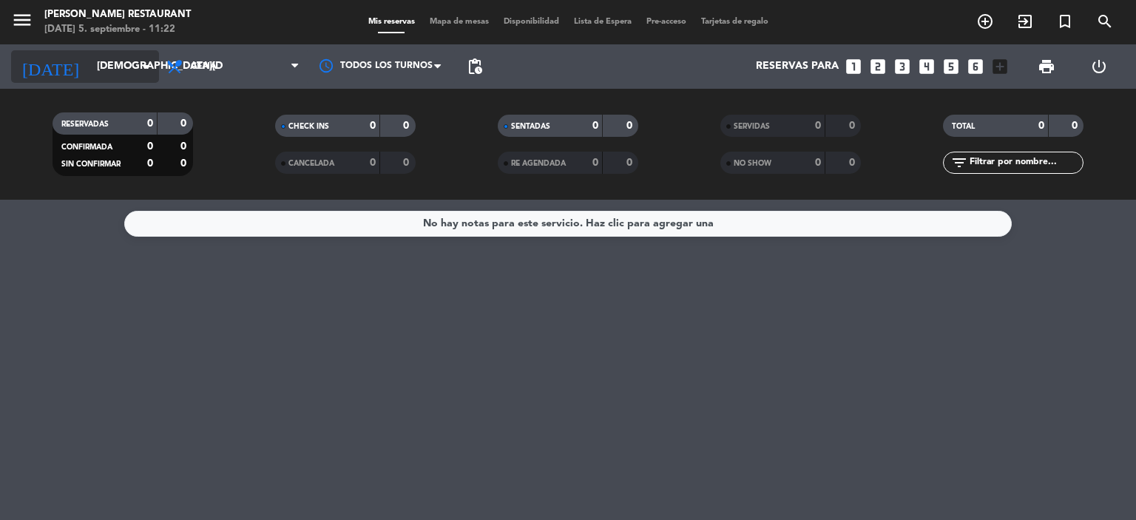
click at [89, 65] on input "[DEMOGRAPHIC_DATA][DATE]" at bounding box center [159, 66] width 141 height 27
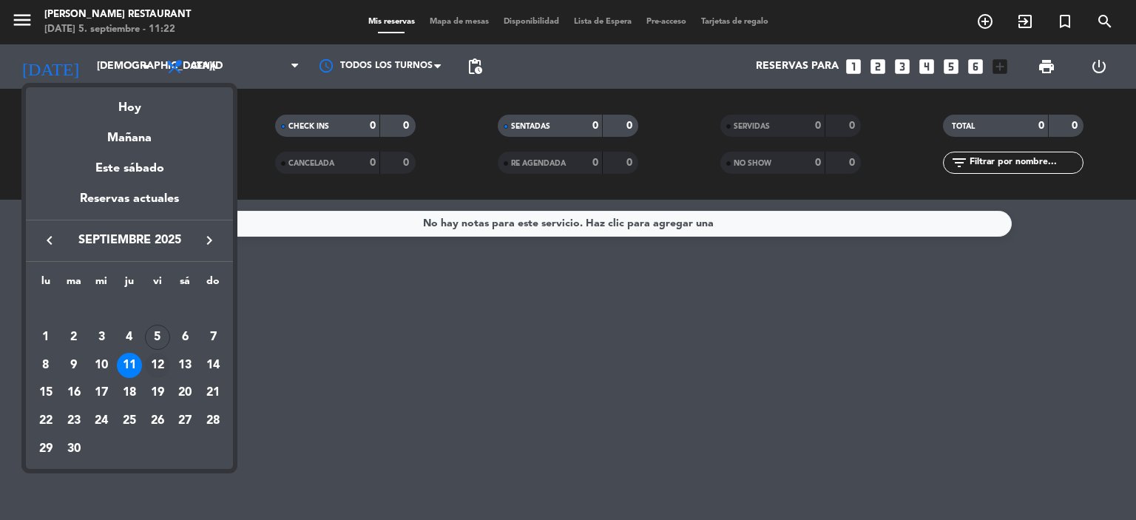
click at [161, 361] on div "12" at bounding box center [157, 365] width 25 height 25
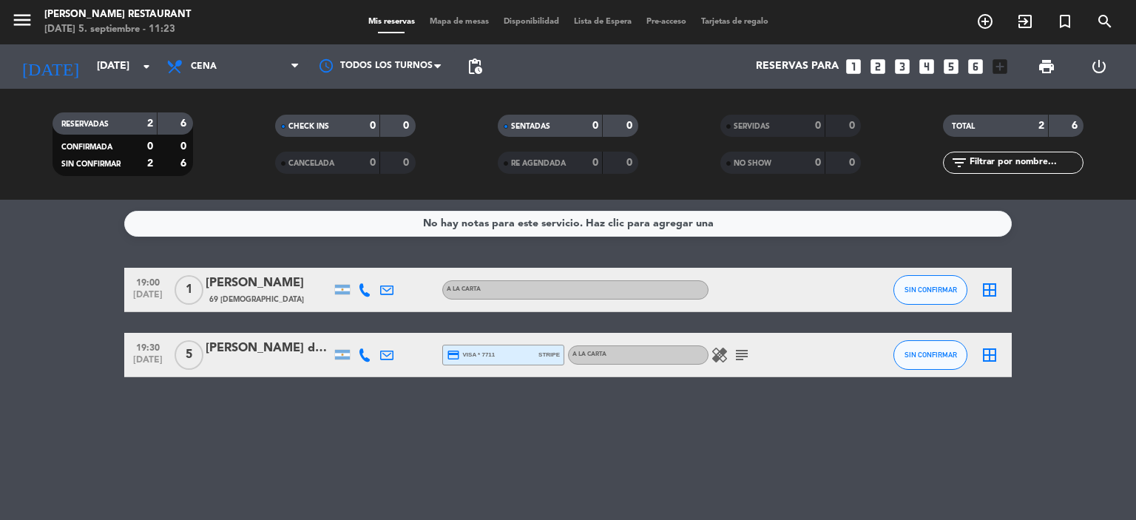
click at [723, 352] on icon "healing" at bounding box center [720, 355] width 18 height 18
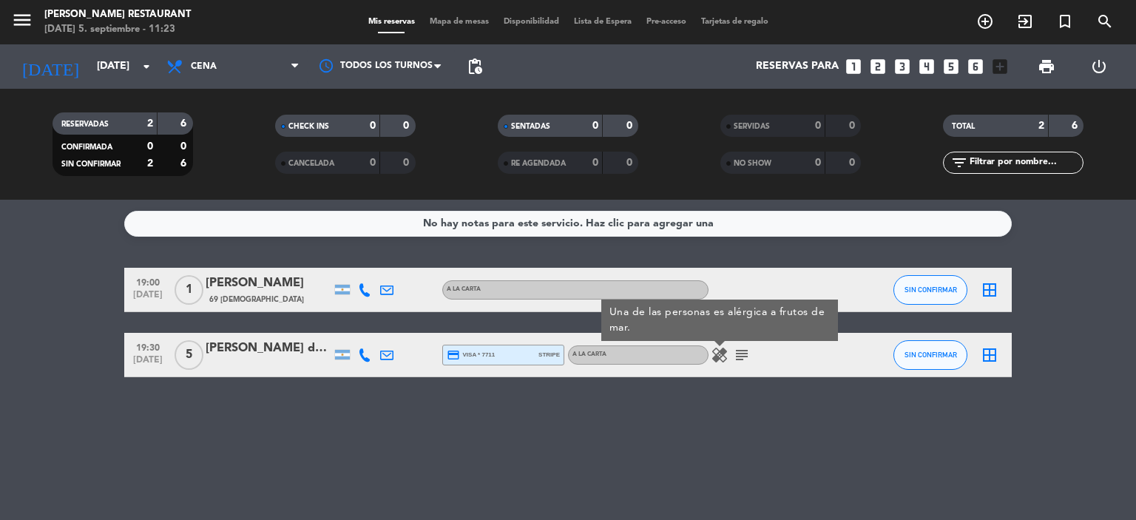
click at [743, 354] on icon "subject" at bounding box center [742, 355] width 18 height 18
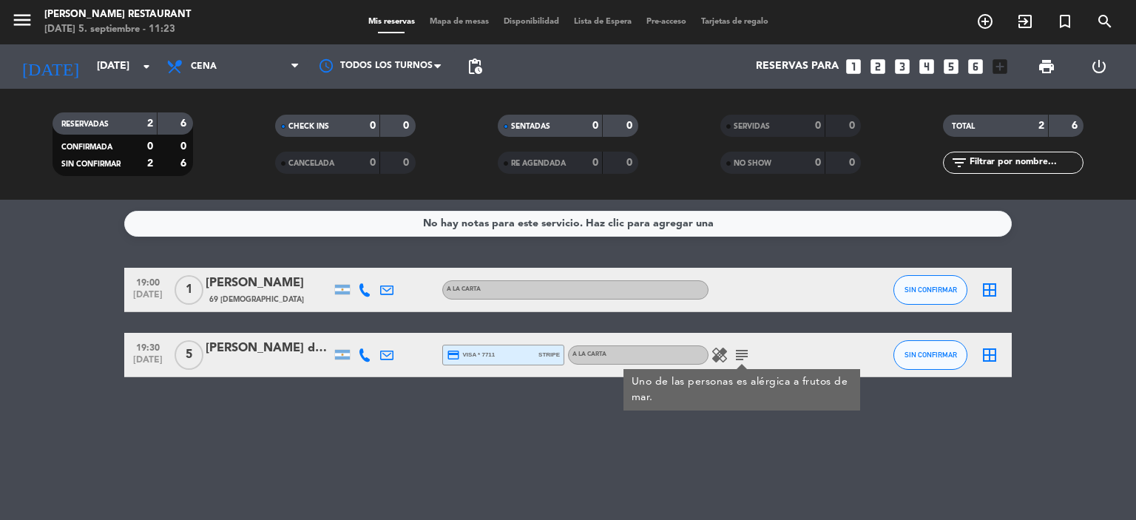
click at [211, 422] on div "No hay notas para este servicio. Haz clic para agregar una 19:00 [DATE] 1 [PERS…" at bounding box center [568, 360] width 1136 height 320
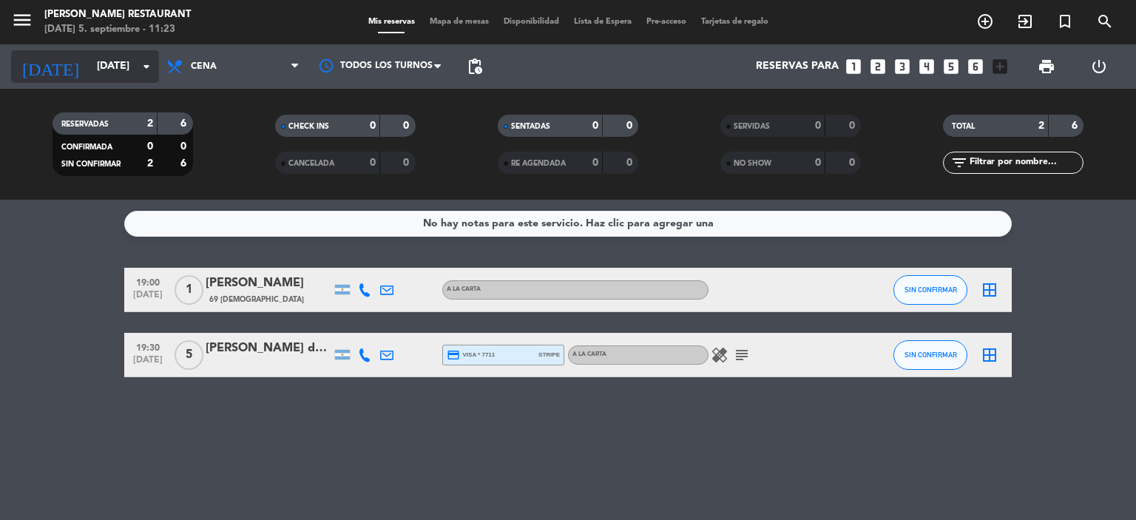
click at [98, 66] on input "[DATE]" at bounding box center [159, 66] width 141 height 27
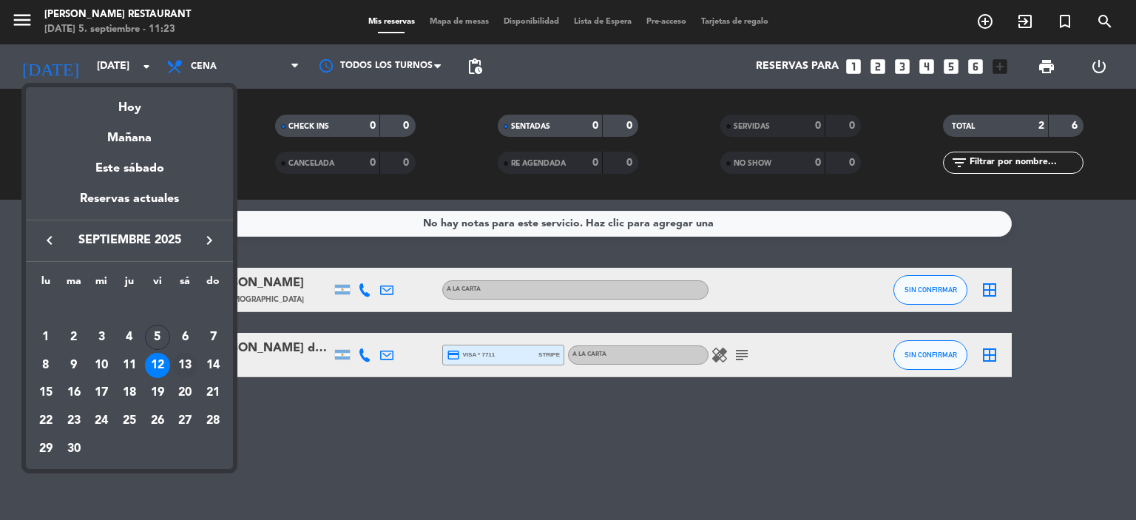
click at [187, 363] on div "13" at bounding box center [184, 365] width 25 height 25
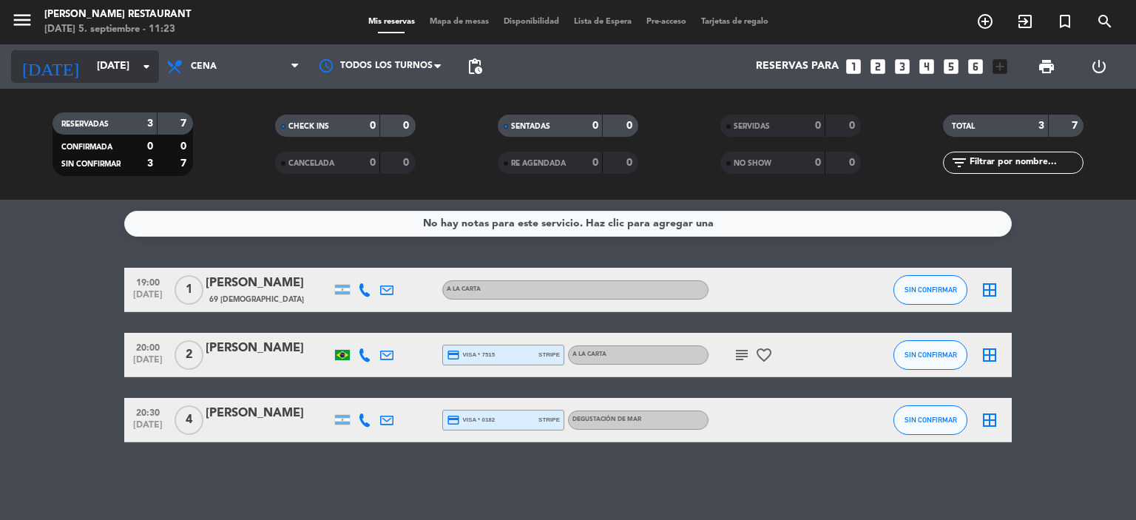
click at [98, 68] on input "[DATE]" at bounding box center [159, 66] width 141 height 27
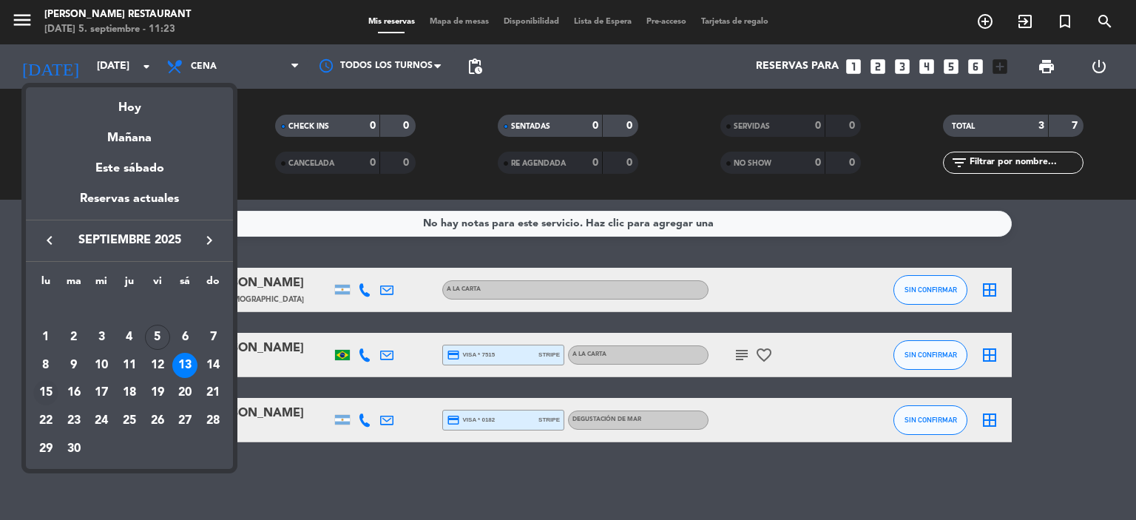
click at [46, 393] on div "15" at bounding box center [45, 392] width 25 height 25
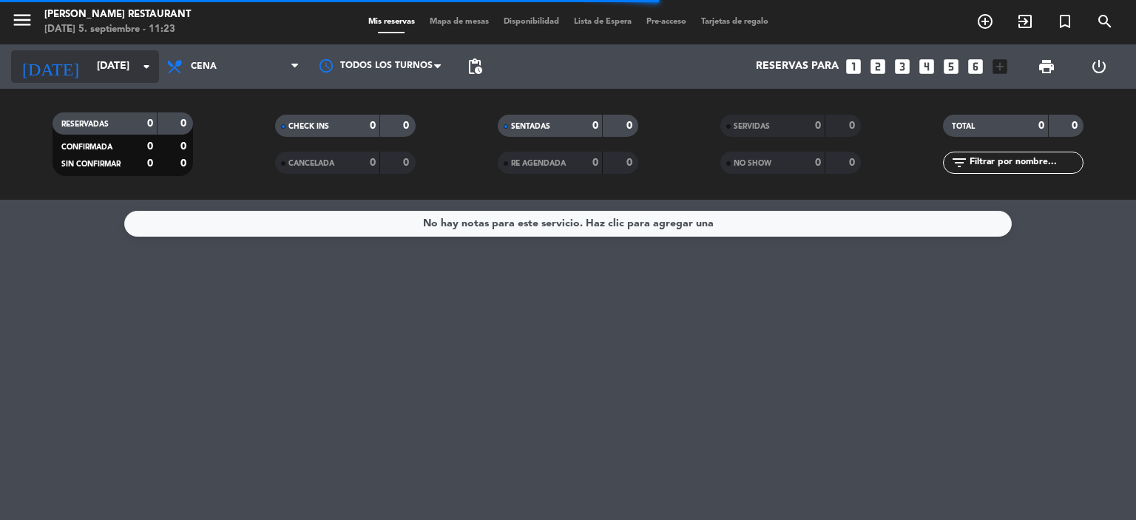
click at [92, 67] on input "[DATE]" at bounding box center [159, 66] width 141 height 27
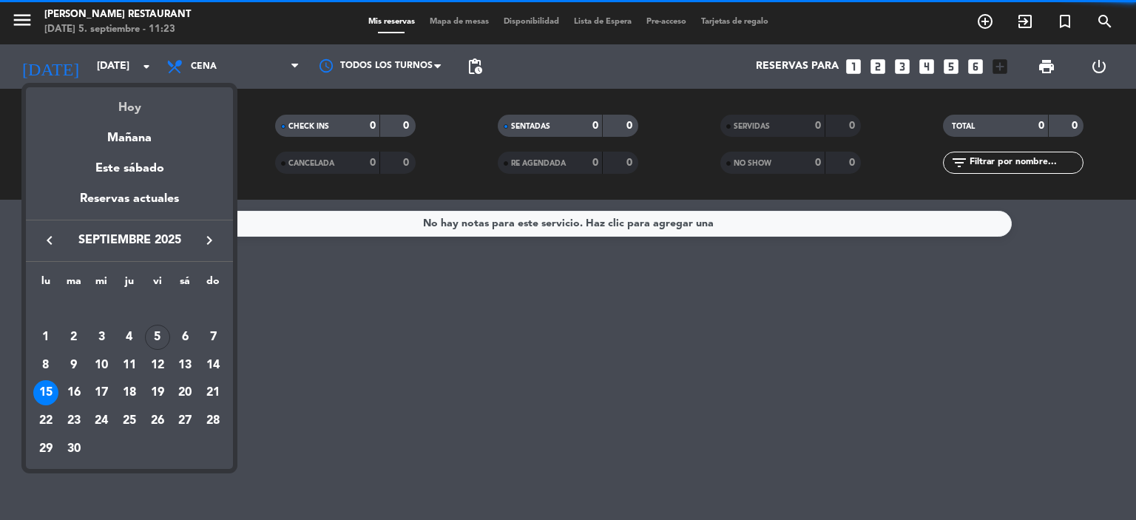
click at [121, 106] on div "Hoy" at bounding box center [129, 102] width 207 height 30
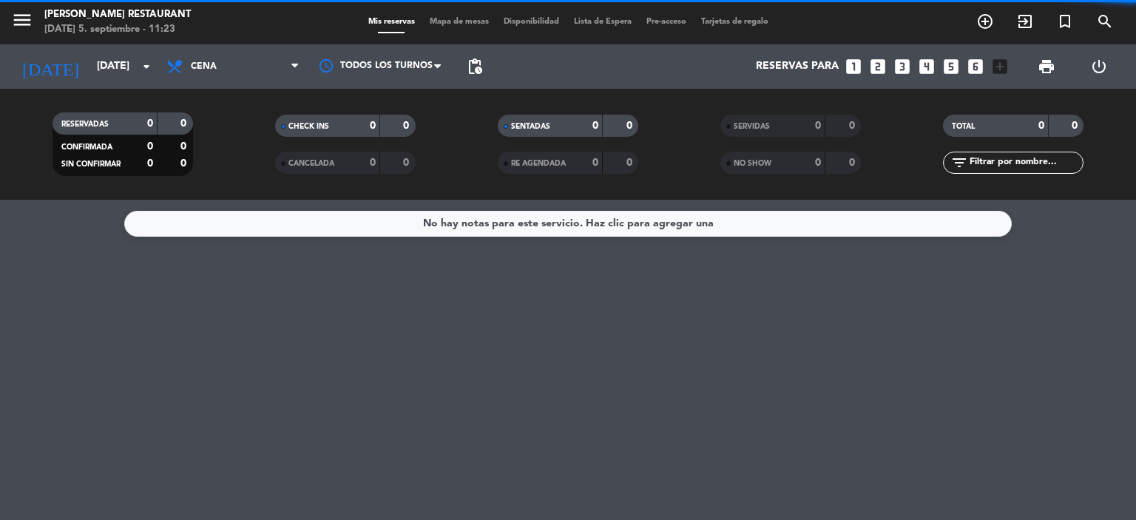
type input "[DATE]"
